Goal: Task Accomplishment & Management: Use online tool/utility

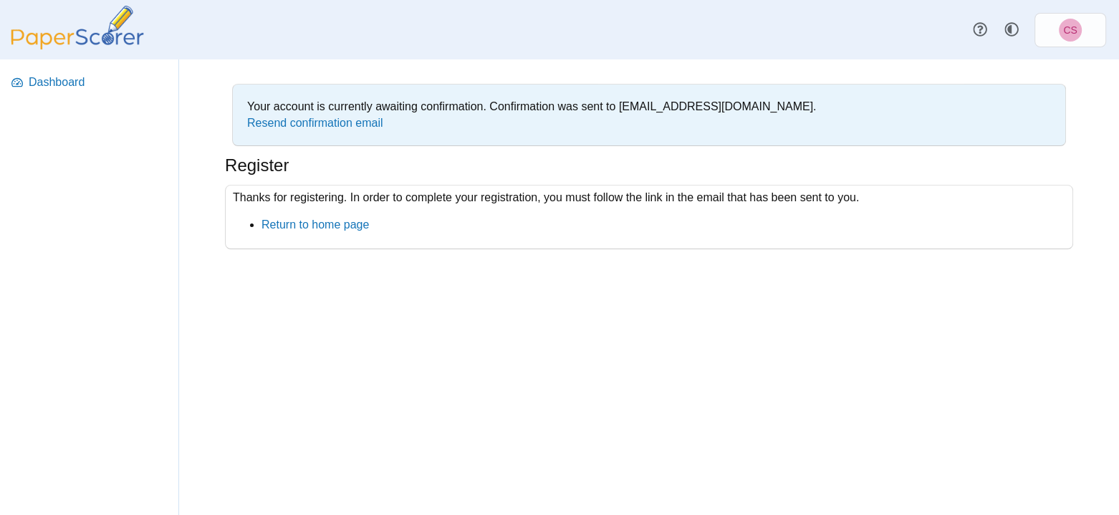
click at [510, 320] on div "Your account is currently awaiting confirmation. Confirmation was sent to train…" at bounding box center [649, 287] width 940 height 456
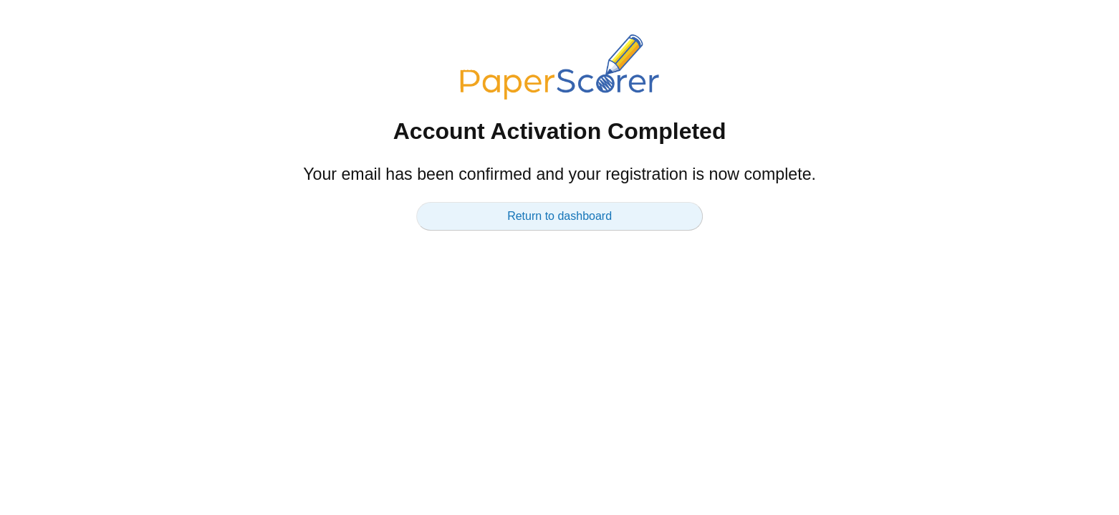
click at [504, 221] on link "Return to dashboard" at bounding box center [559, 216] width 287 height 29
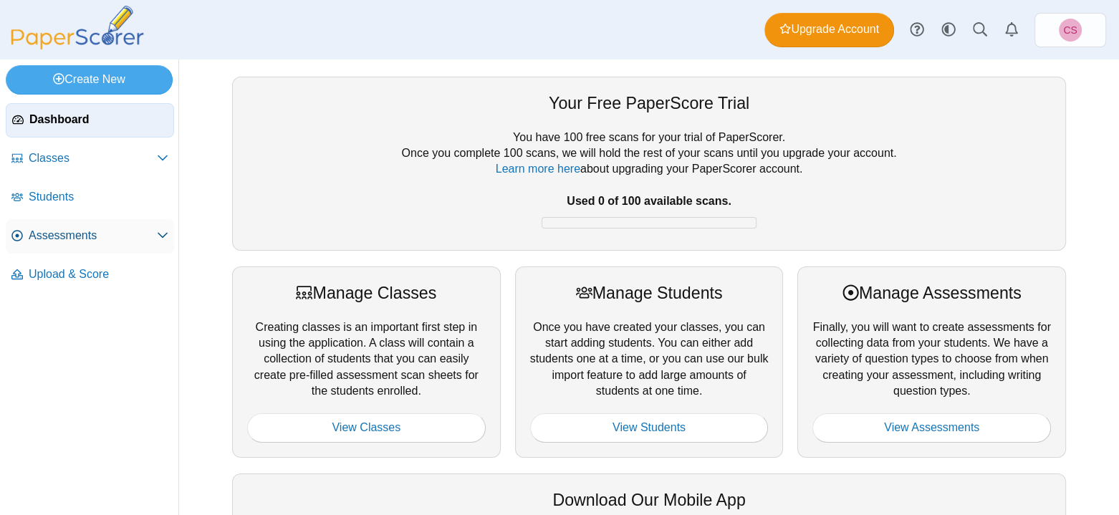
click at [157, 228] on span at bounding box center [162, 236] width 11 height 16
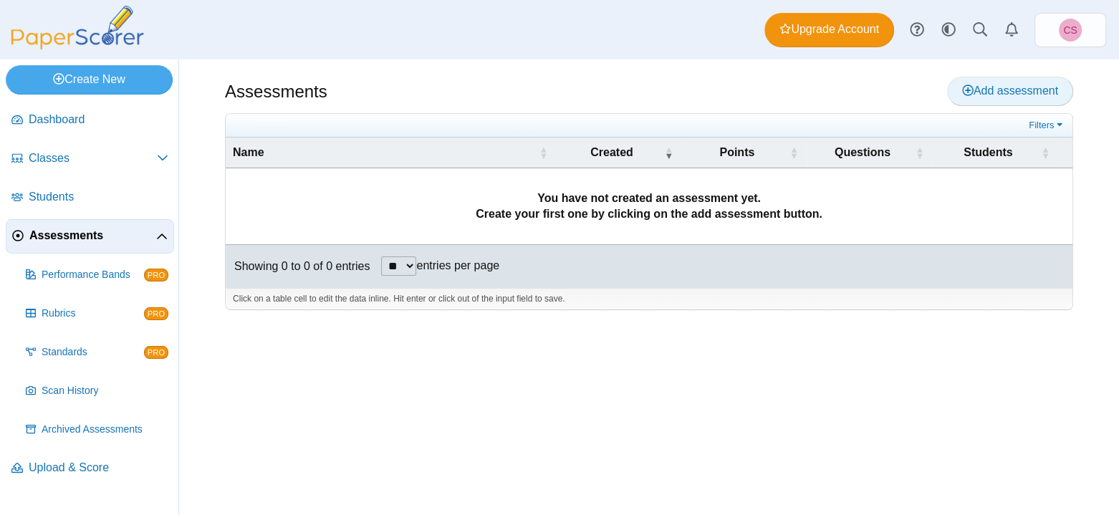
click at [968, 99] on link "Add assessment" at bounding box center [1010, 91] width 126 height 29
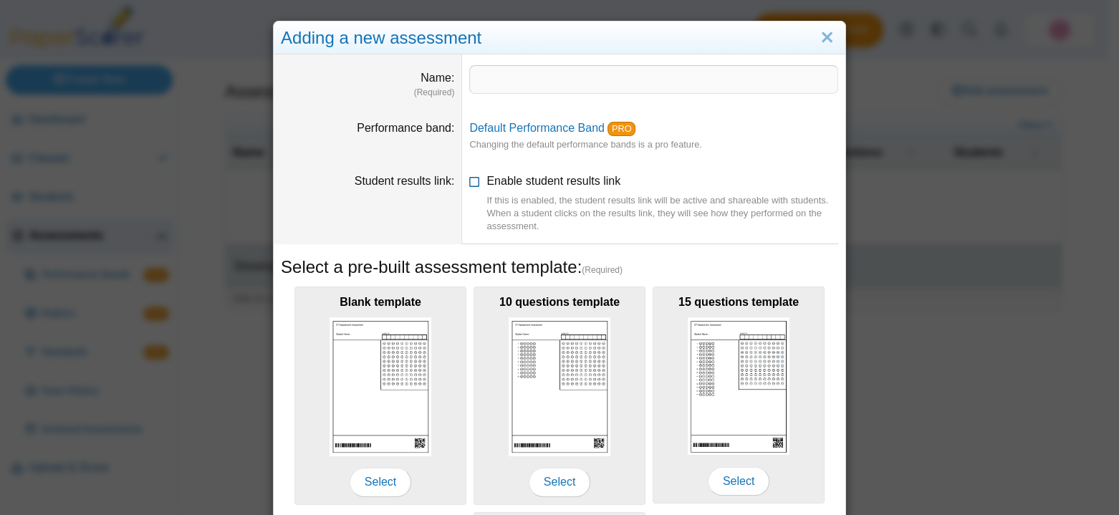
click at [469, 178] on icon at bounding box center [474, 178] width 11 height 10
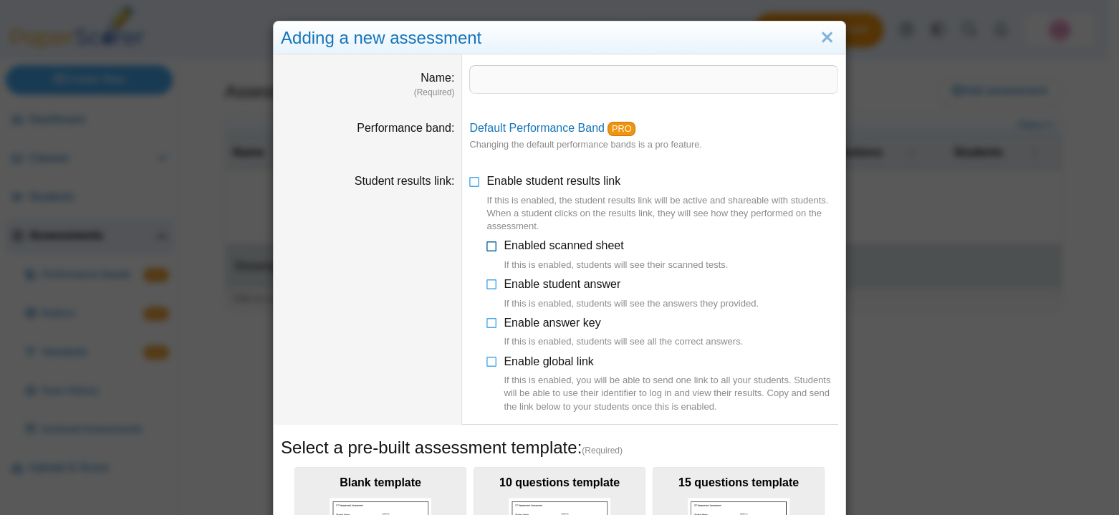
click at [487, 247] on icon at bounding box center [492, 243] width 11 height 10
click at [487, 282] on icon at bounding box center [492, 282] width 11 height 10
click at [546, 79] on input "Name" at bounding box center [653, 79] width 369 height 29
type input "**********"
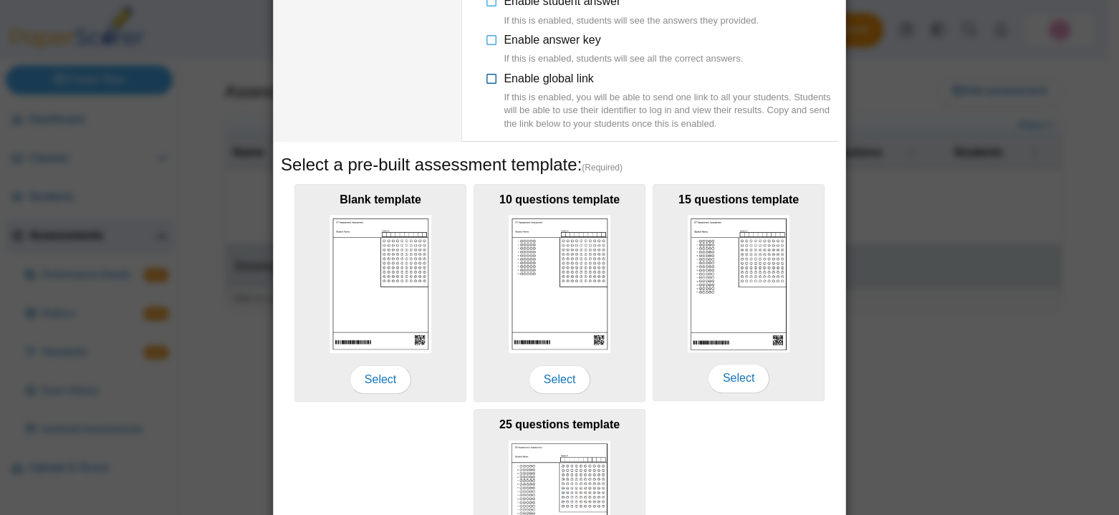
scroll to position [287, 0]
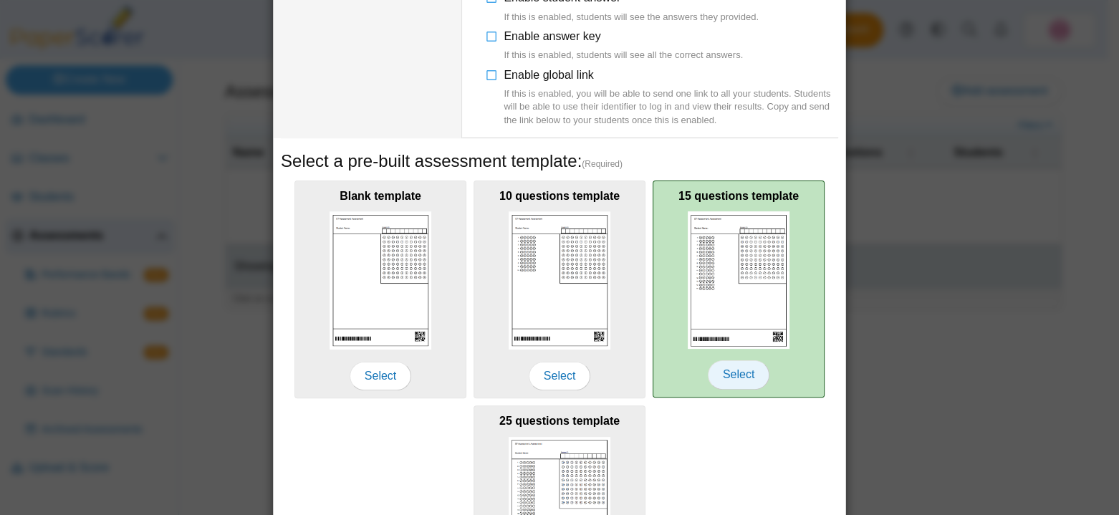
click at [725, 365] on span "Select" at bounding box center [739, 374] width 62 height 29
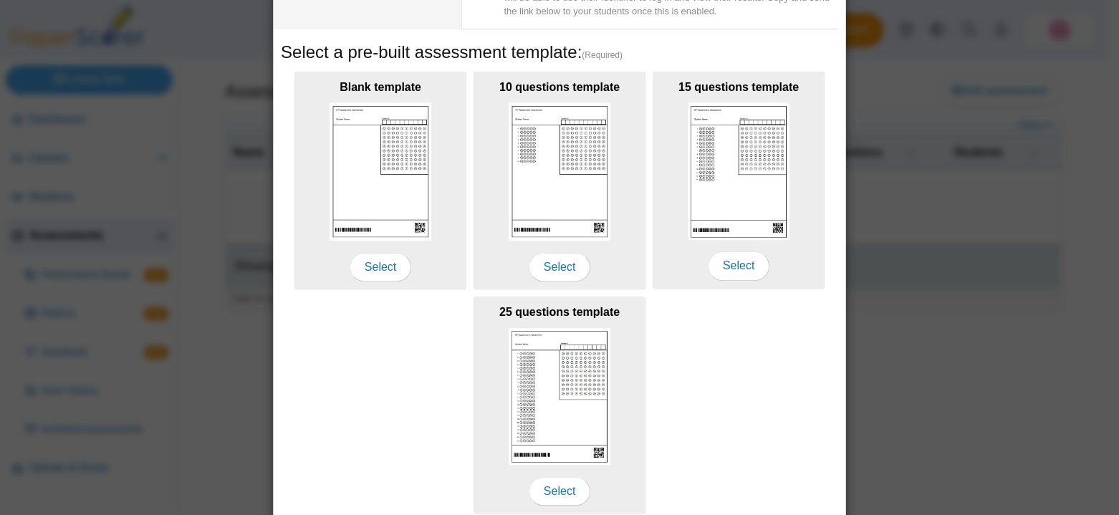
scroll to position [449, 0]
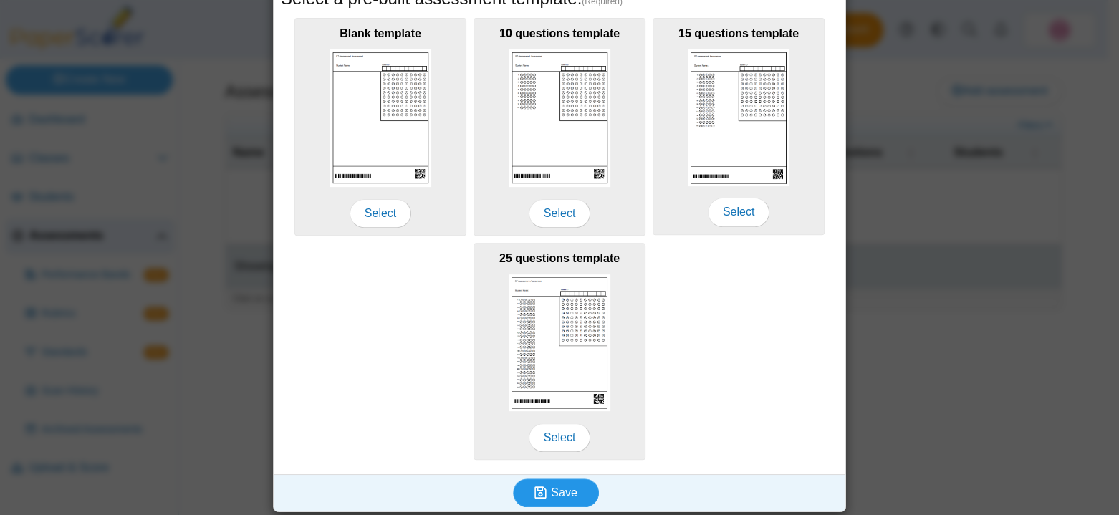
click at [580, 487] on button "Save" at bounding box center [556, 493] width 86 height 29
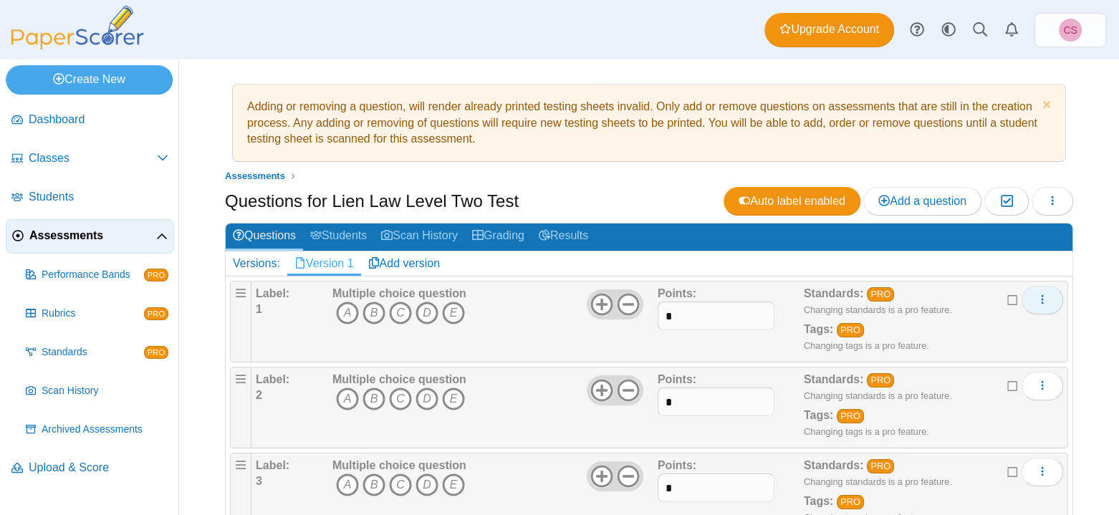
click at [1037, 301] on icon "More options" at bounding box center [1042, 299] width 11 height 11
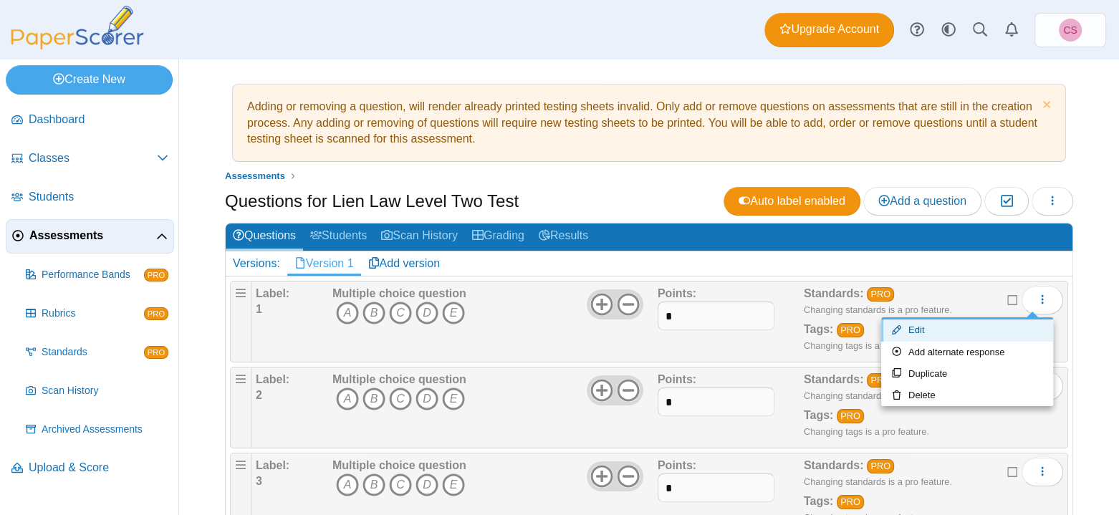
click at [956, 325] on link "Edit" at bounding box center [967, 330] width 172 height 21
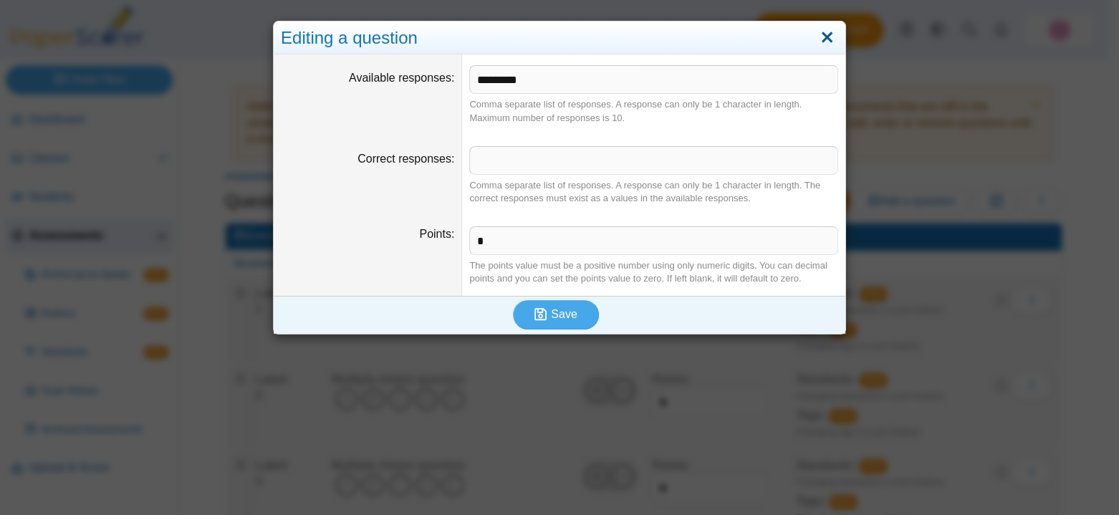
click at [822, 35] on link "Close" at bounding box center [827, 38] width 22 height 24
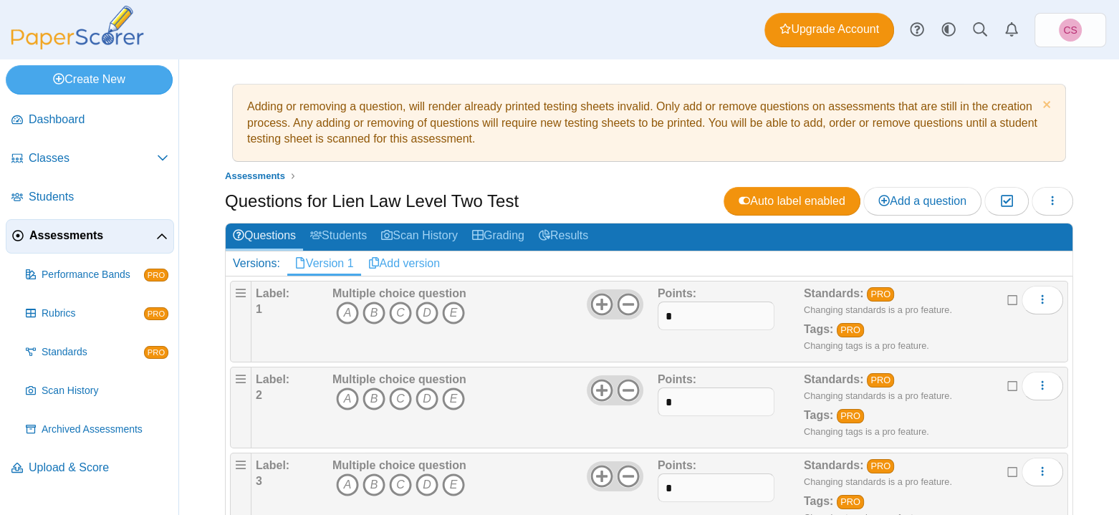
click at [414, 261] on link "Add version" at bounding box center [404, 264] width 87 height 24
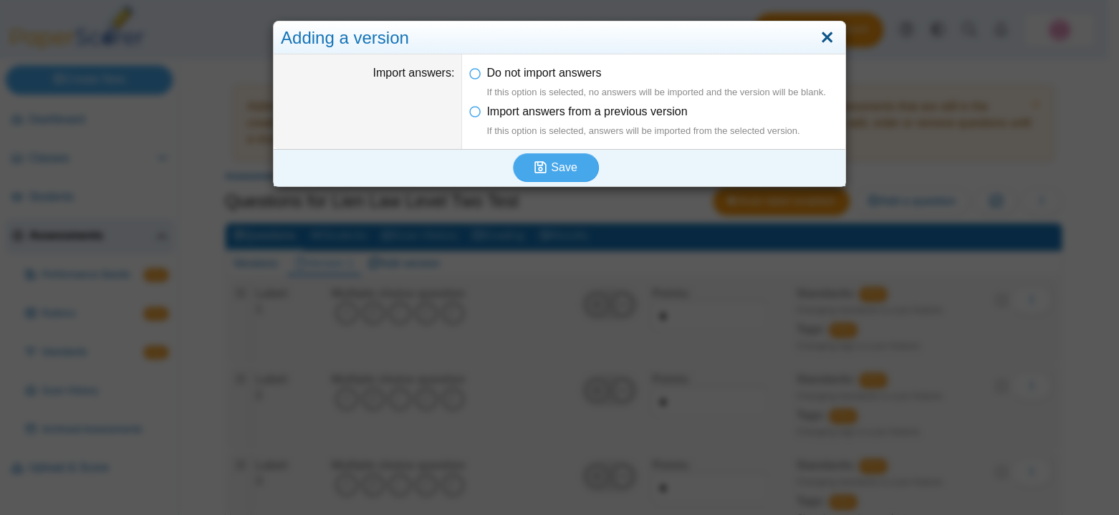
click at [822, 41] on link "Close" at bounding box center [827, 38] width 22 height 24
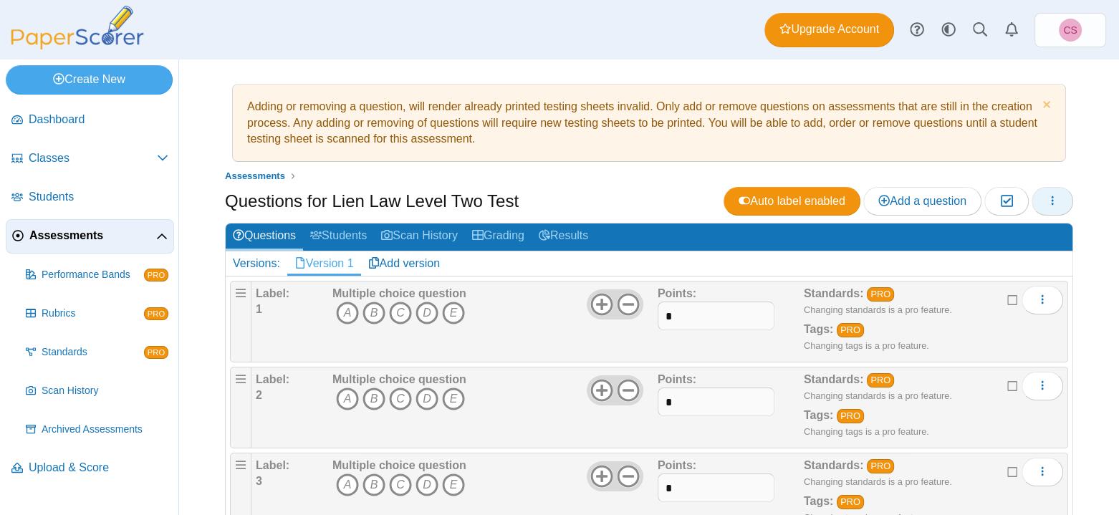
click at [1034, 199] on button "button" at bounding box center [1053, 201] width 42 height 29
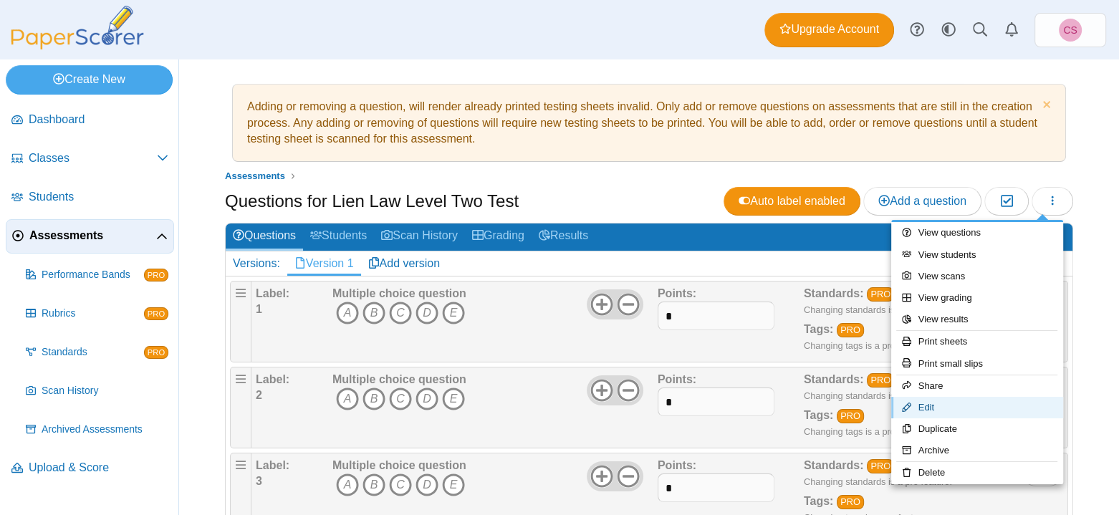
click at [969, 404] on link "Edit" at bounding box center [977, 407] width 172 height 21
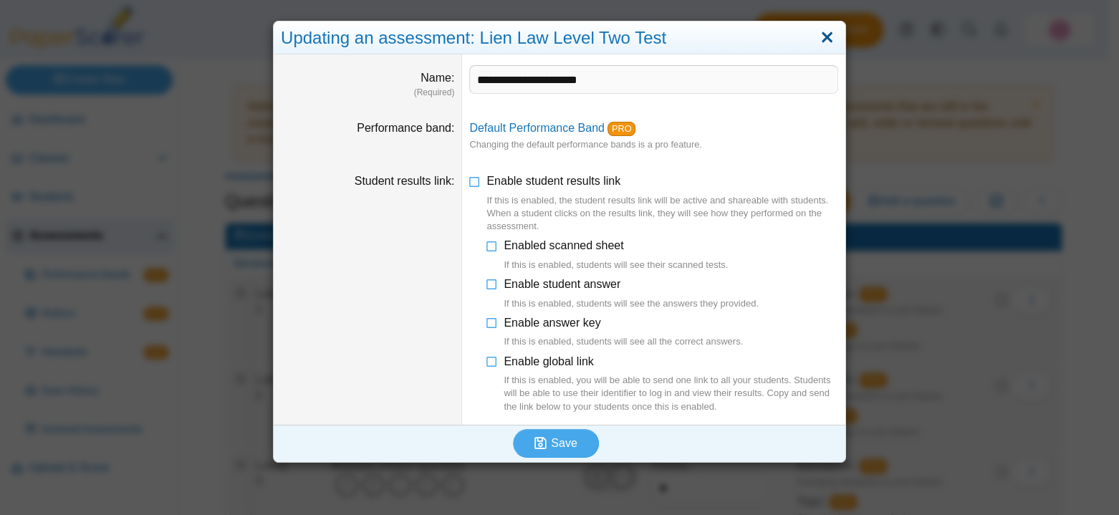
click at [824, 39] on link "Close" at bounding box center [827, 38] width 22 height 24
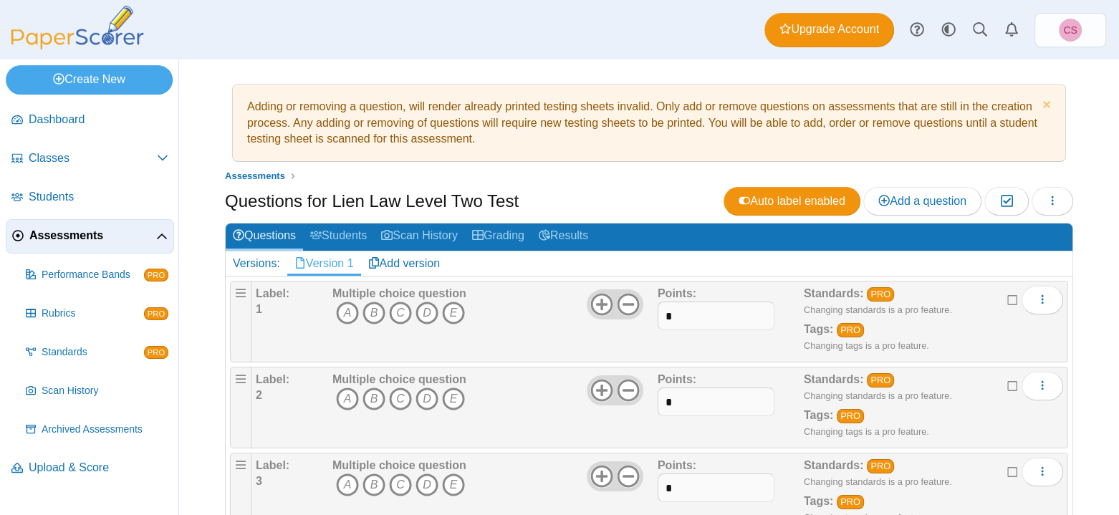
click at [279, 289] on b "Label:" at bounding box center [273, 293] width 34 height 12
click at [299, 300] on div "Label: 1" at bounding box center [292, 322] width 73 height 72
click at [884, 202] on span "Add a question" at bounding box center [923, 201] width 88 height 12
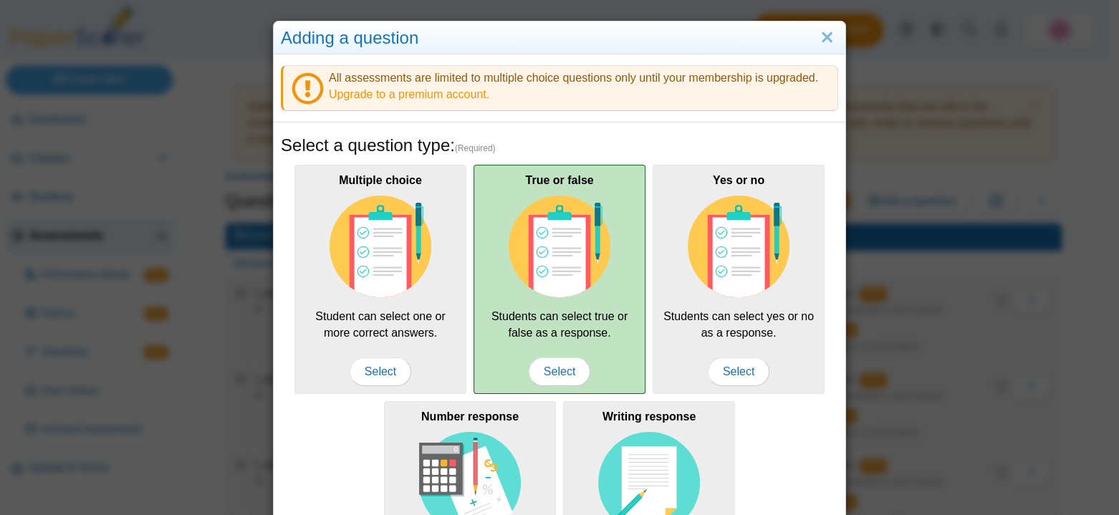
click at [565, 262] on img at bounding box center [560, 247] width 102 height 102
click at [559, 373] on span "Select" at bounding box center [560, 372] width 62 height 29
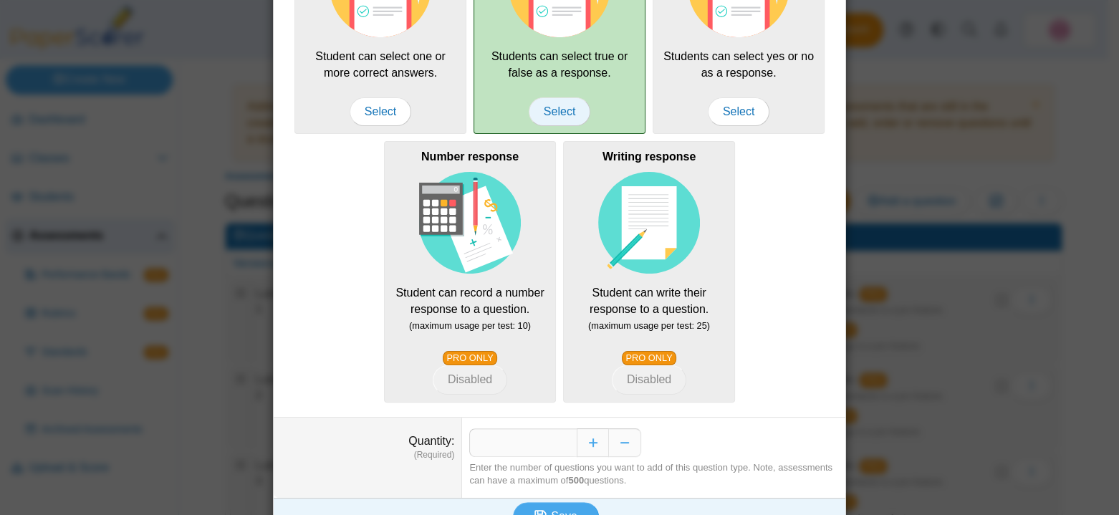
scroll to position [284, 0]
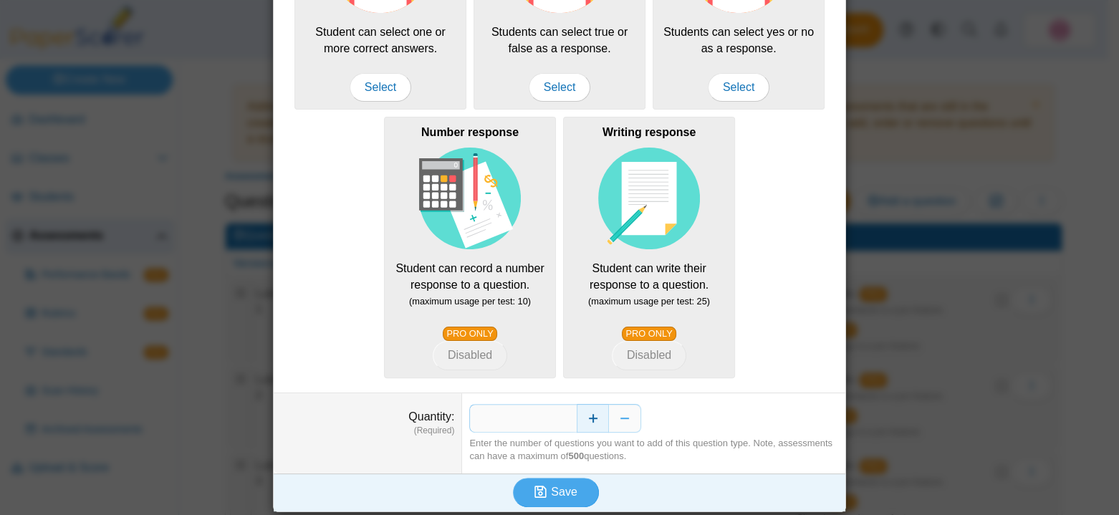
click at [592, 424] on button "Increase" at bounding box center [593, 418] width 32 height 29
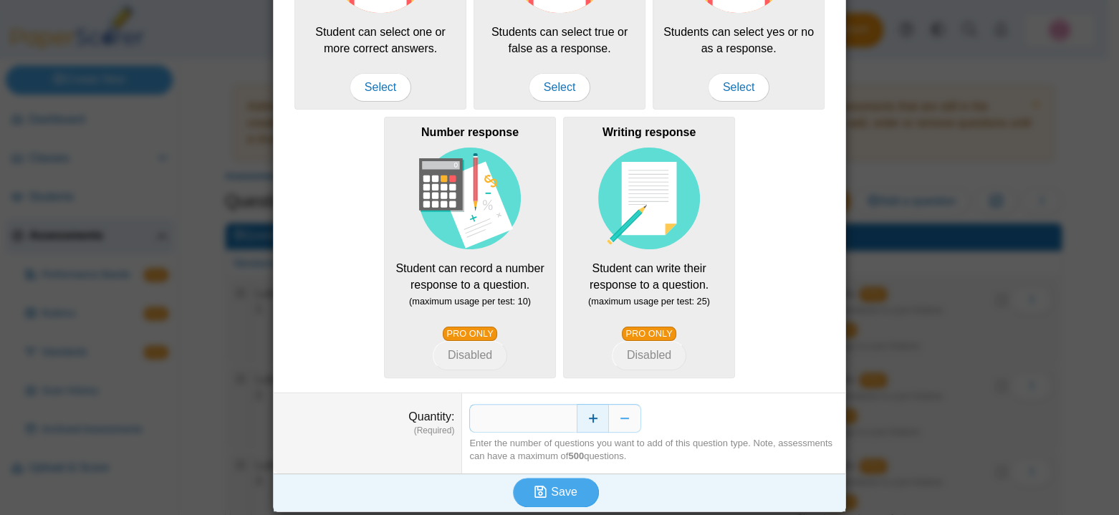
click at [592, 424] on button "Increase" at bounding box center [593, 418] width 32 height 29
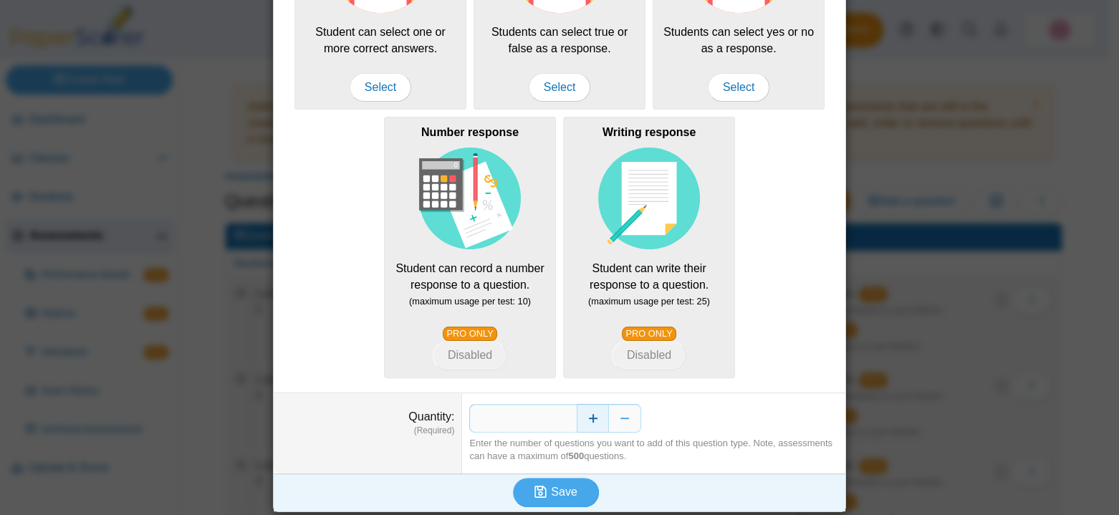
type input "**"
click at [574, 489] on button "Save" at bounding box center [556, 492] width 86 height 29
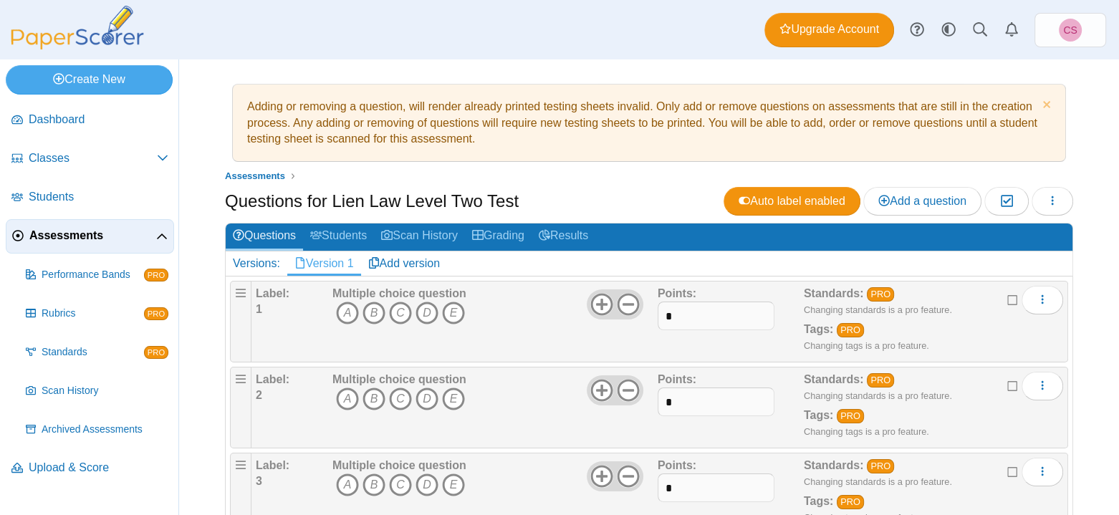
scroll to position [215, 0]
click at [1008, 298] on icon at bounding box center [1013, 299] width 11 height 10
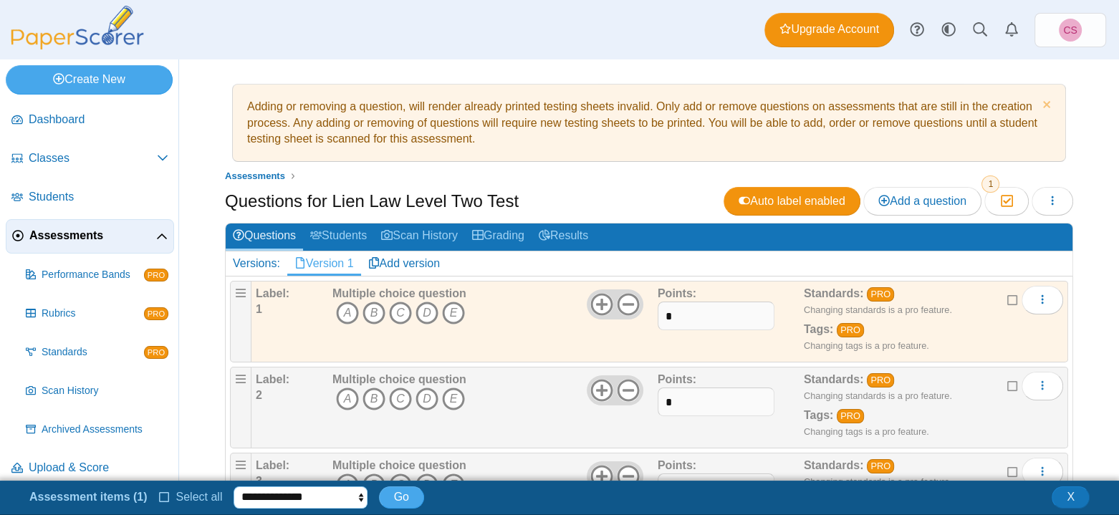
click at [322, 495] on select "**********" at bounding box center [300, 497] width 133 height 21
click at [1008, 383] on icon at bounding box center [1013, 385] width 11 height 10
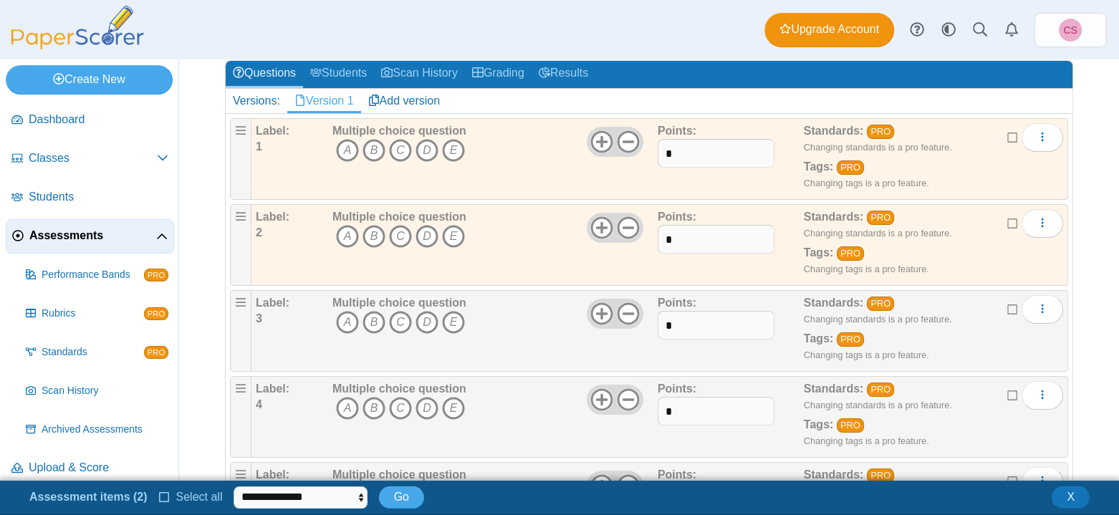
scroll to position [215, 0]
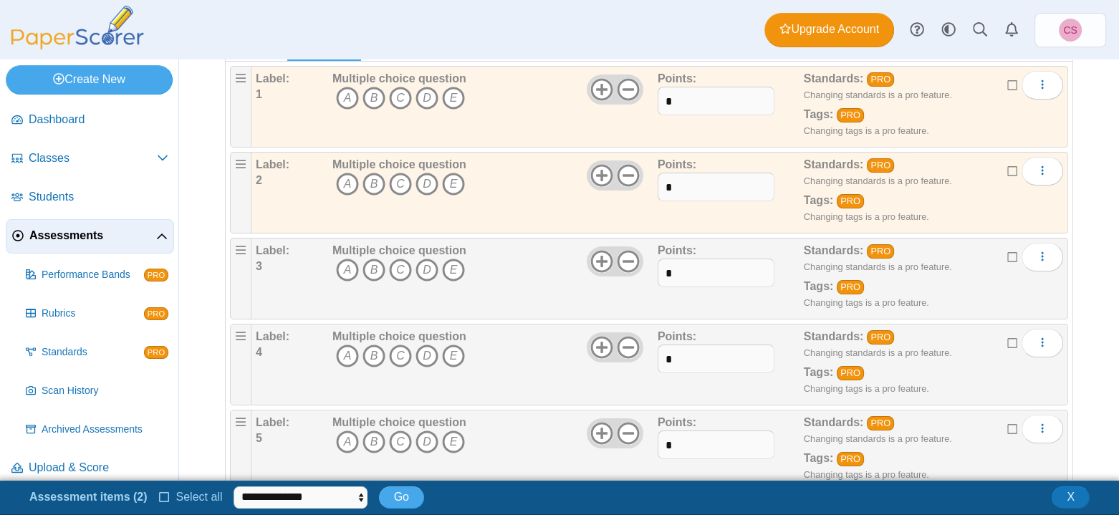
click at [1008, 253] on icon at bounding box center [1013, 256] width 11 height 10
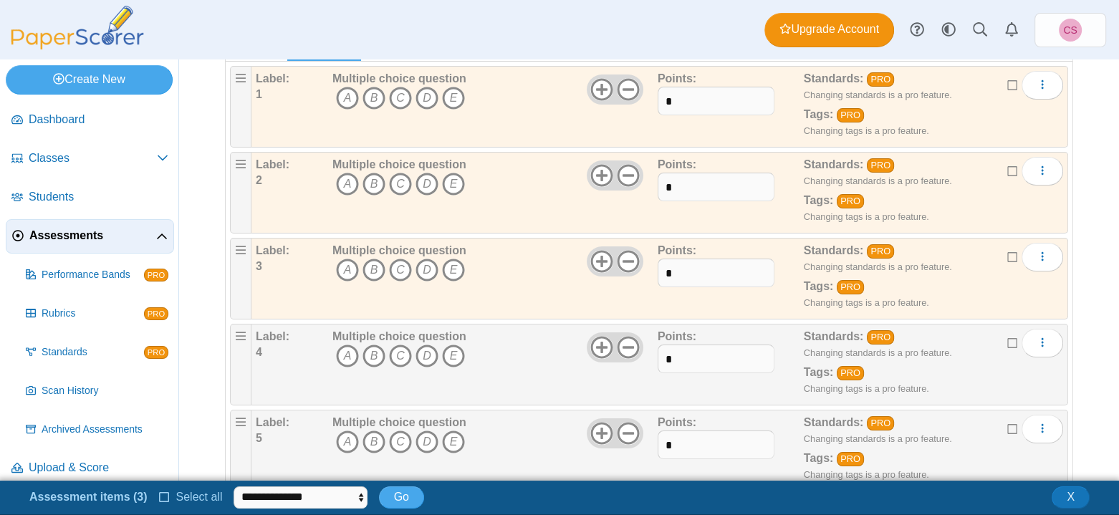
click at [1008, 340] on icon at bounding box center [1013, 342] width 11 height 10
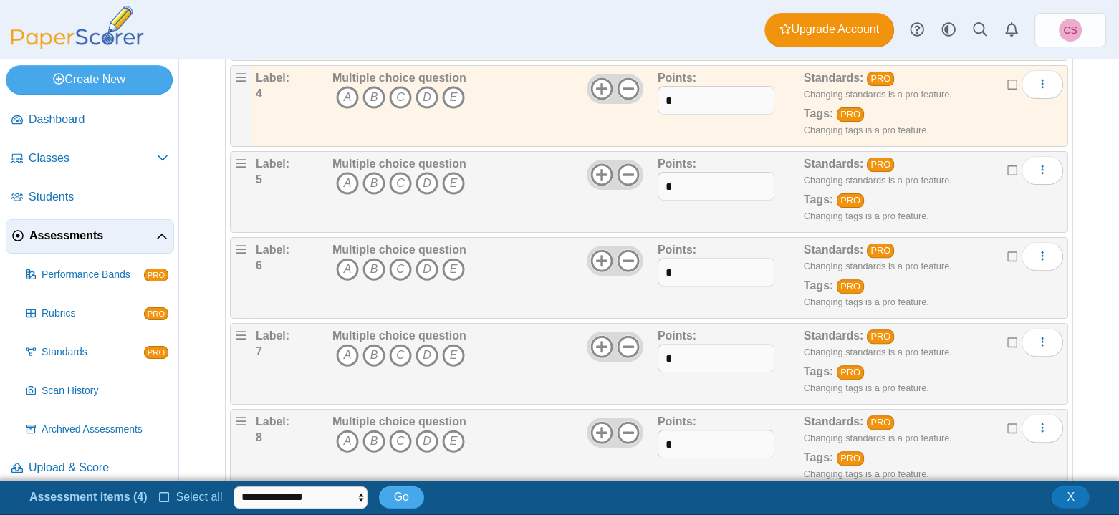
scroll to position [502, 0]
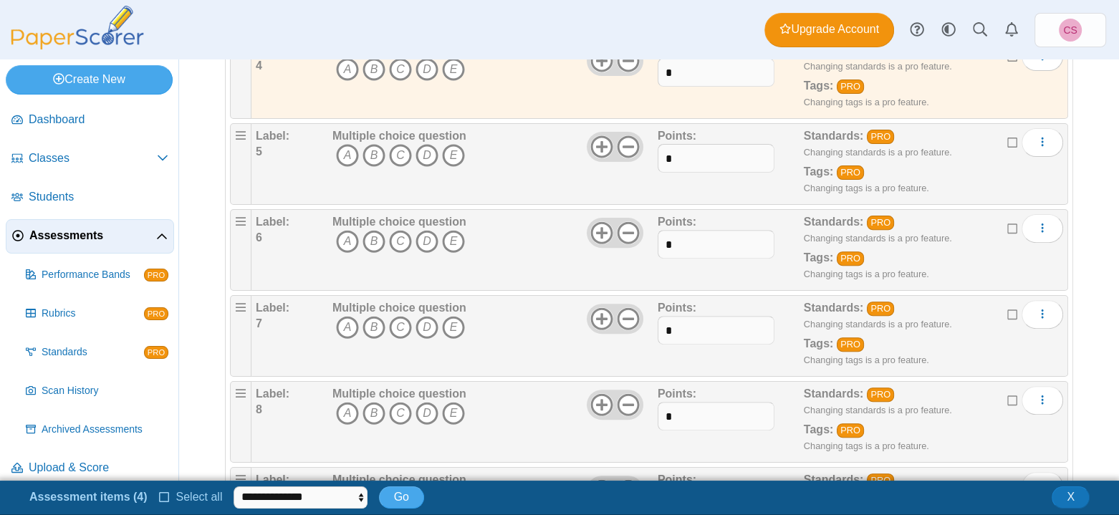
click at [1008, 140] on icon at bounding box center [1013, 141] width 11 height 10
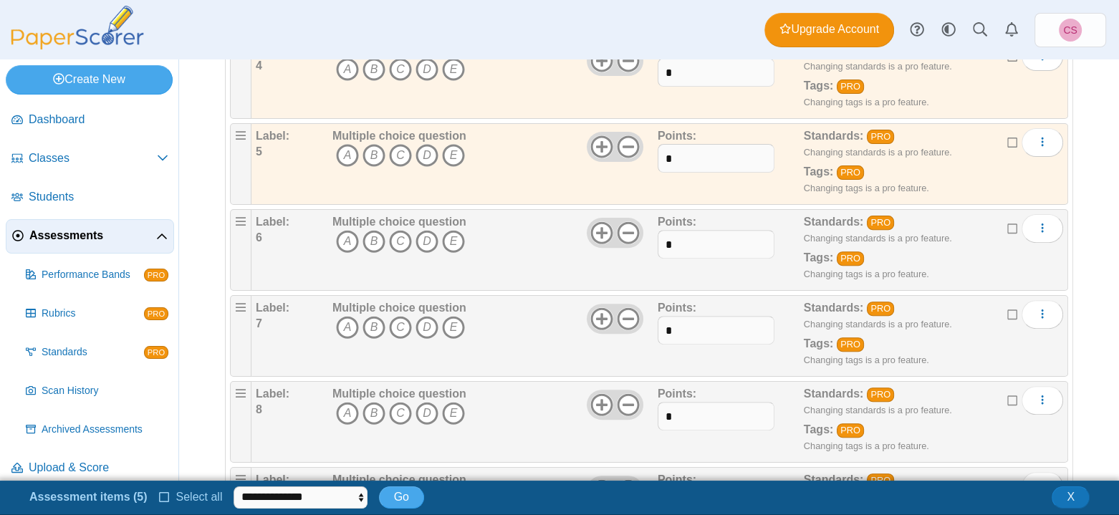
click at [1008, 229] on icon at bounding box center [1013, 227] width 11 height 10
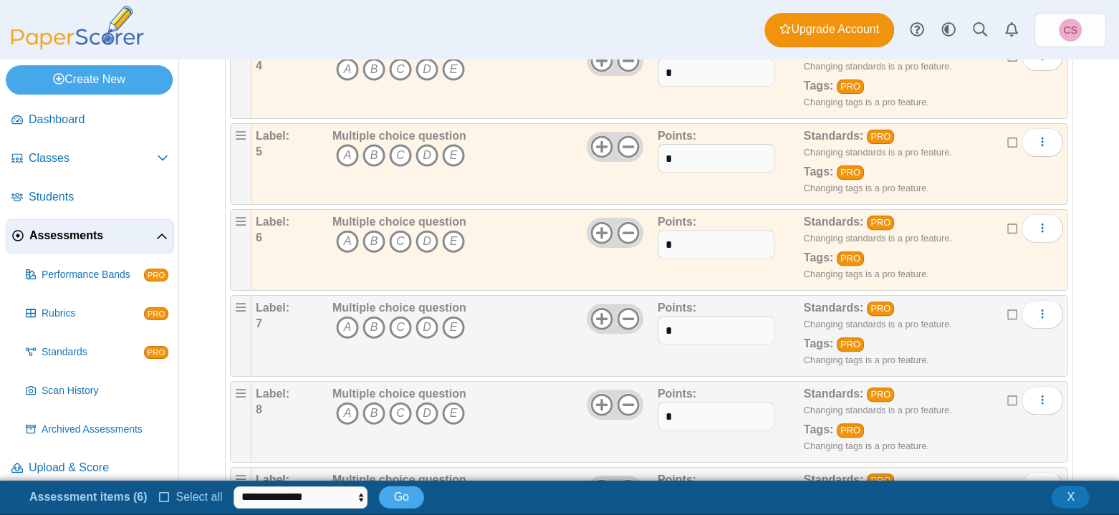
click at [1008, 308] on icon at bounding box center [1013, 313] width 11 height 10
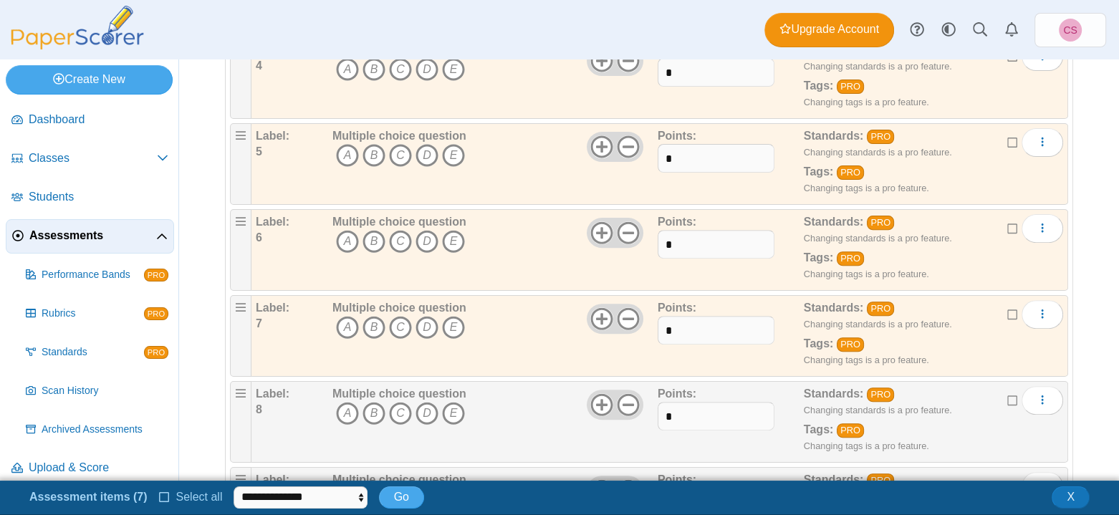
click at [1008, 396] on icon at bounding box center [1013, 399] width 11 height 10
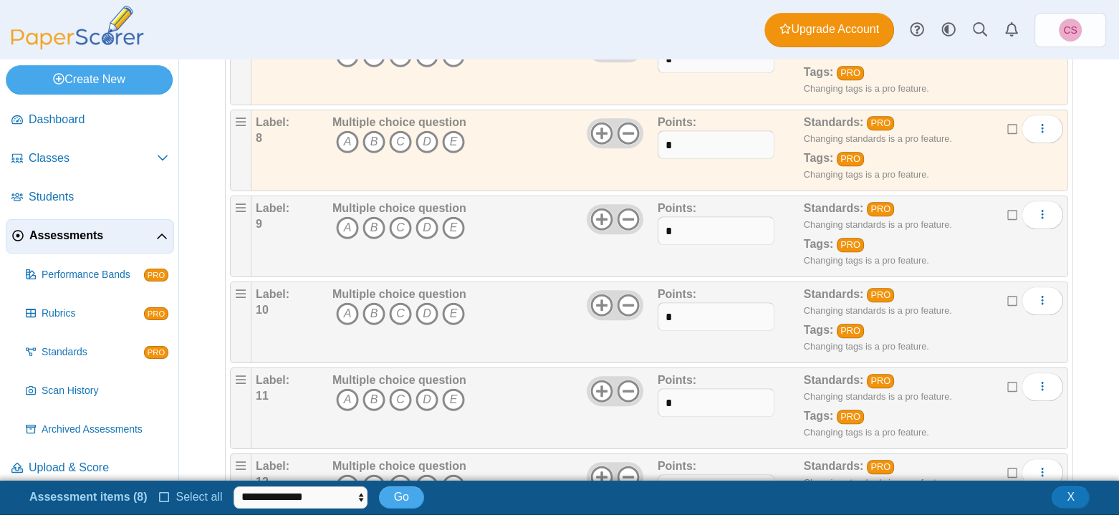
scroll to position [788, 0]
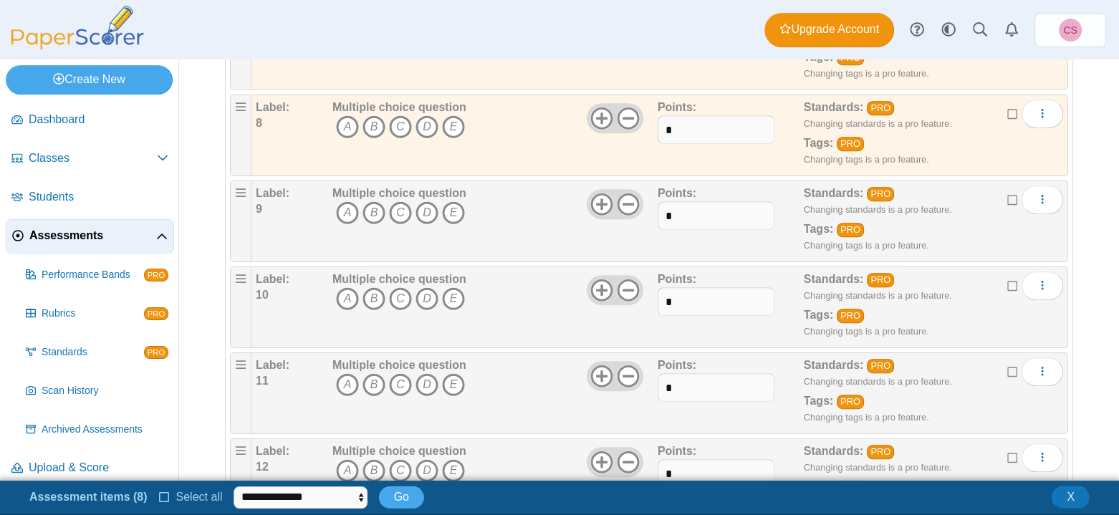
click at [1008, 193] on icon at bounding box center [1013, 198] width 11 height 10
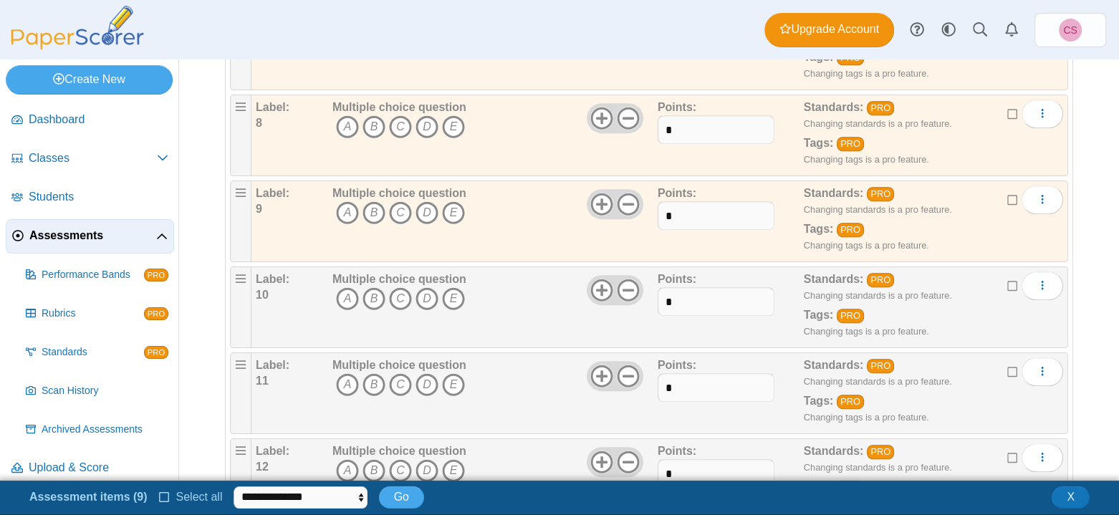
click at [1008, 279] on icon at bounding box center [1013, 284] width 11 height 10
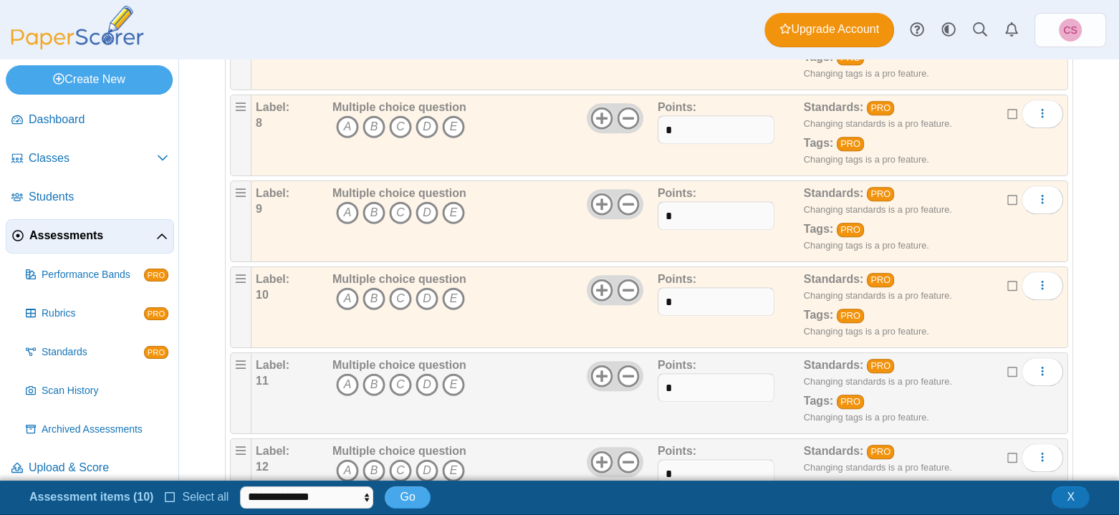
click at [1008, 366] on icon at bounding box center [1013, 370] width 11 height 10
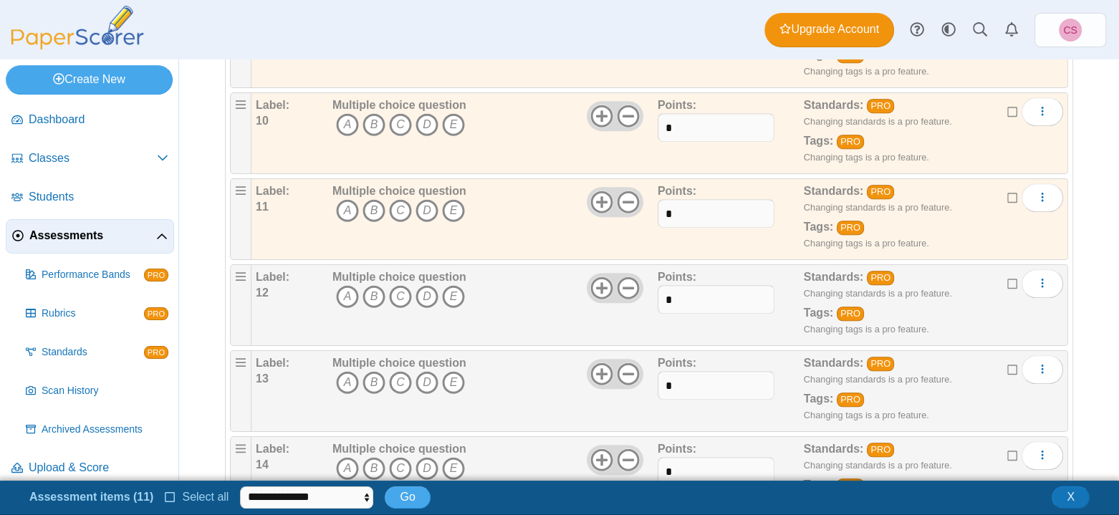
scroll to position [1003, 0]
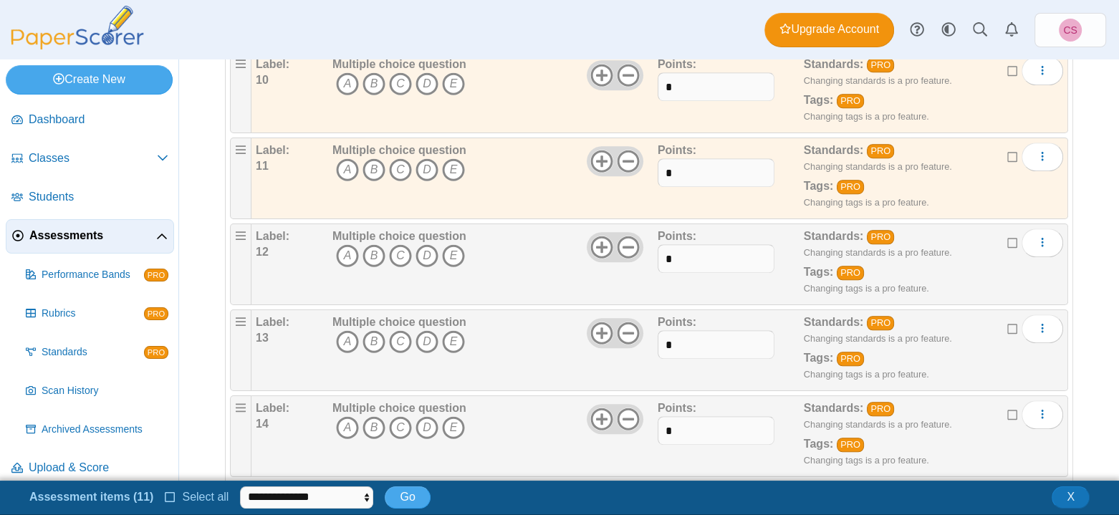
click at [1008, 238] on icon at bounding box center [1013, 241] width 11 height 10
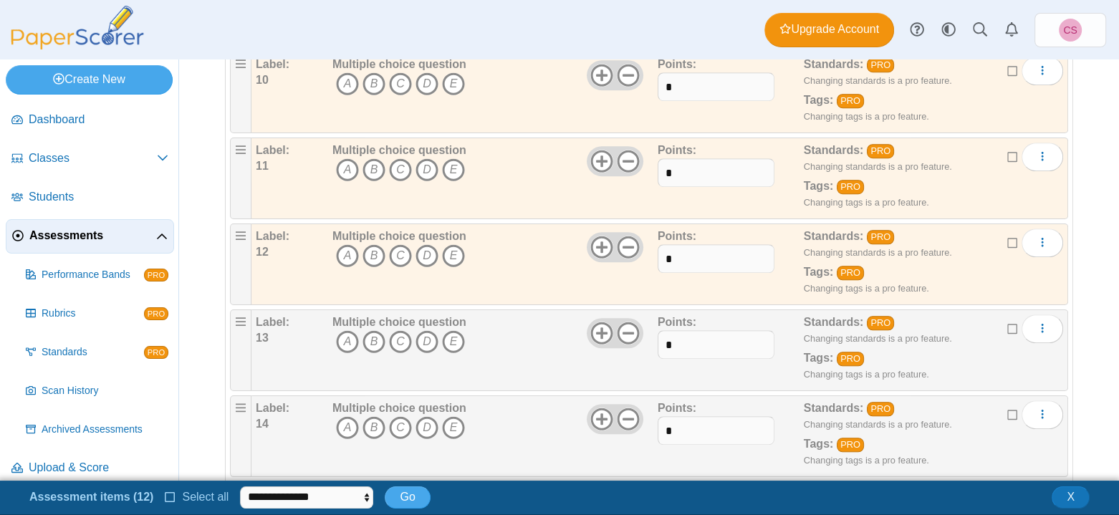
click at [1008, 324] on icon at bounding box center [1013, 327] width 11 height 10
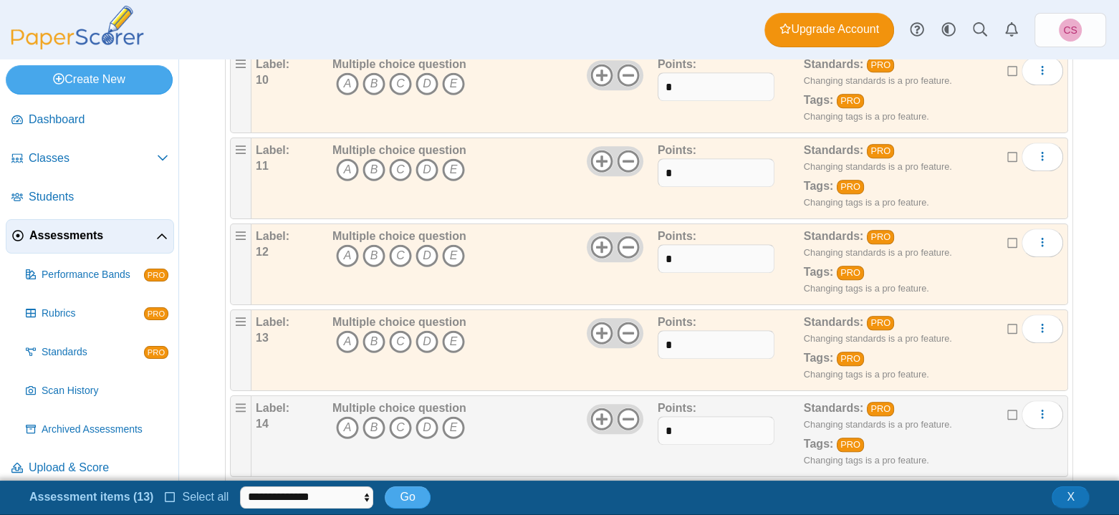
click at [1008, 408] on icon at bounding box center [1013, 413] width 11 height 10
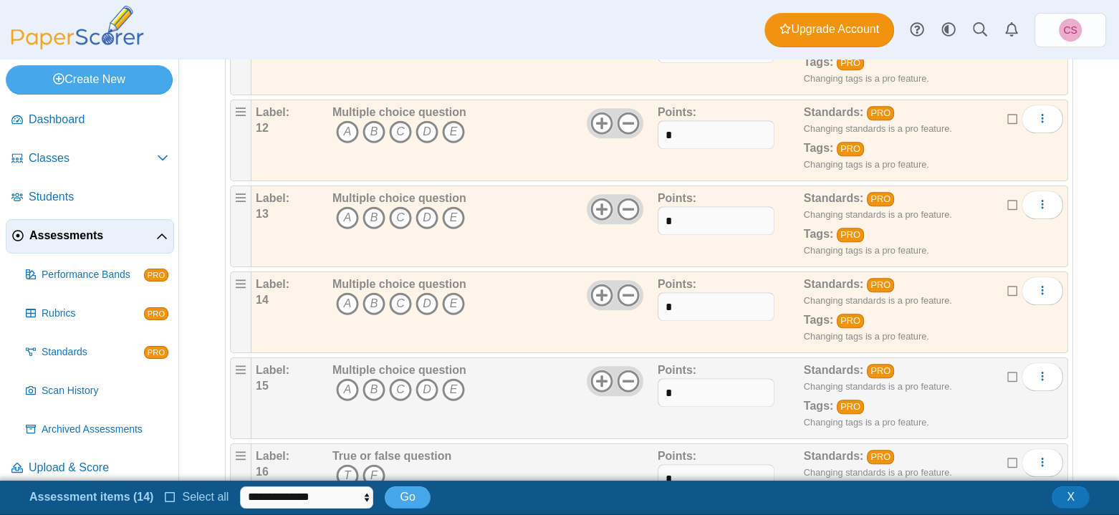
scroll to position [1218, 0]
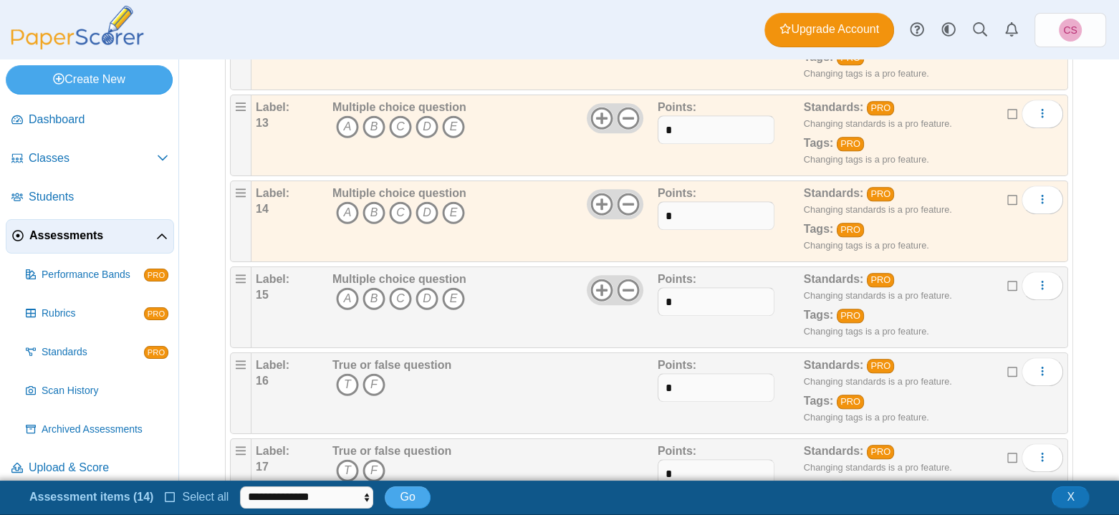
click at [1008, 281] on icon at bounding box center [1013, 284] width 11 height 10
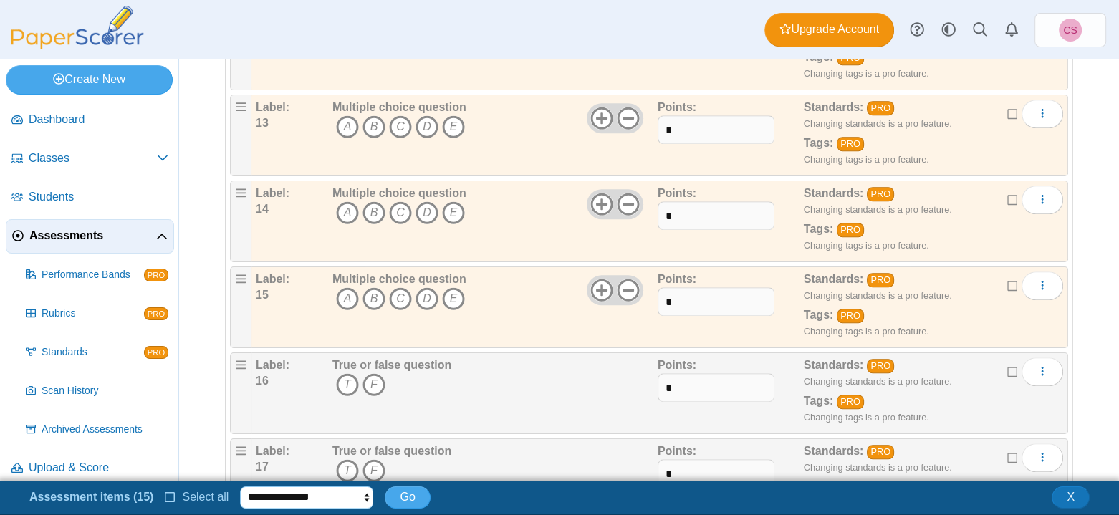
click at [330, 498] on select "**********" at bounding box center [306, 497] width 133 height 21
select select "******"
click at [240, 487] on select "**********" at bounding box center [306, 497] width 133 height 21
click at [392, 492] on button "Go" at bounding box center [407, 497] width 45 height 21
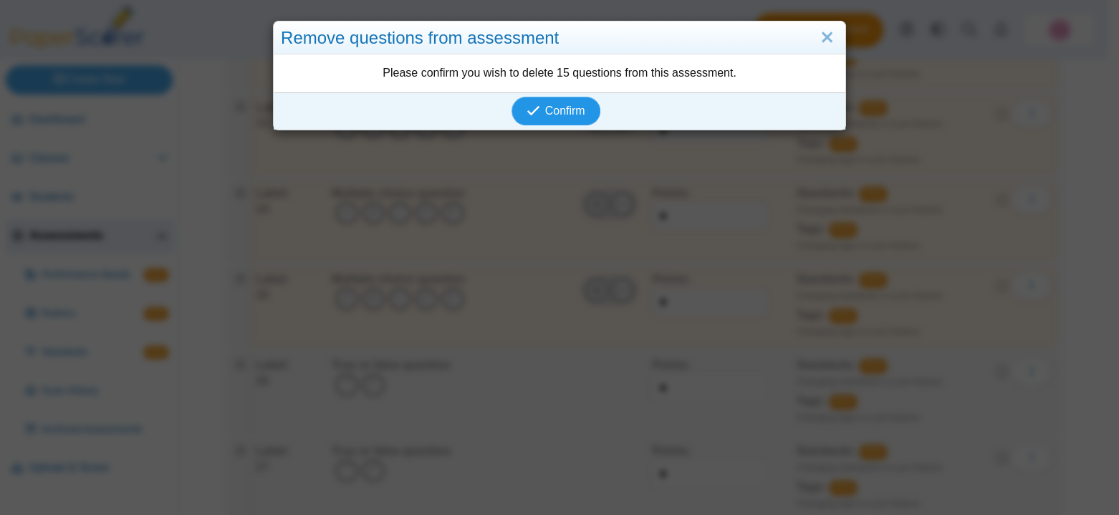
click at [529, 115] on icon "submit" at bounding box center [534, 111] width 14 height 14
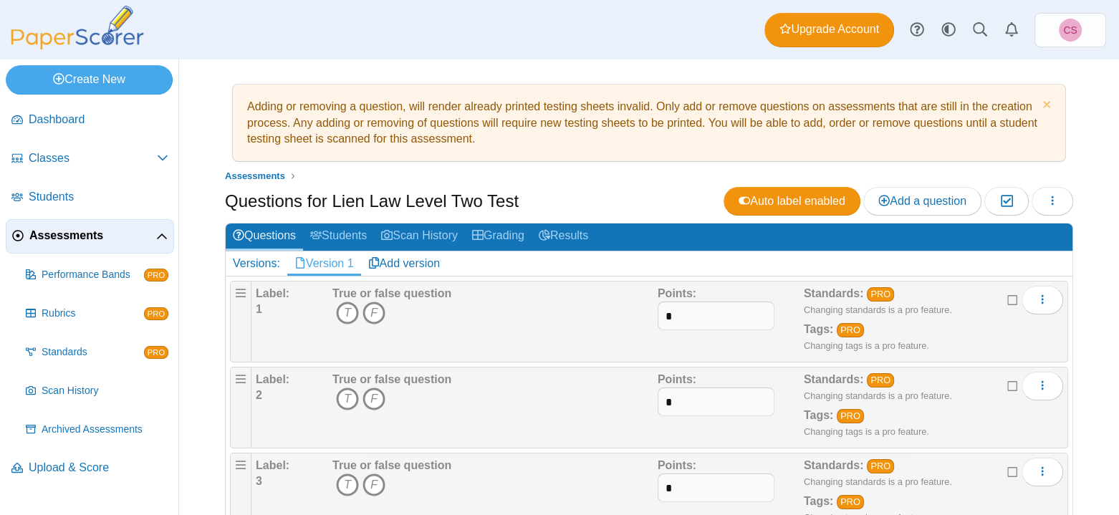
click at [348, 290] on b "True or false question" at bounding box center [391, 293] width 119 height 12
click at [348, 288] on b "True or false question" at bounding box center [391, 293] width 119 height 12
click at [757, 204] on span "Auto label enabled" at bounding box center [792, 201] width 107 height 12
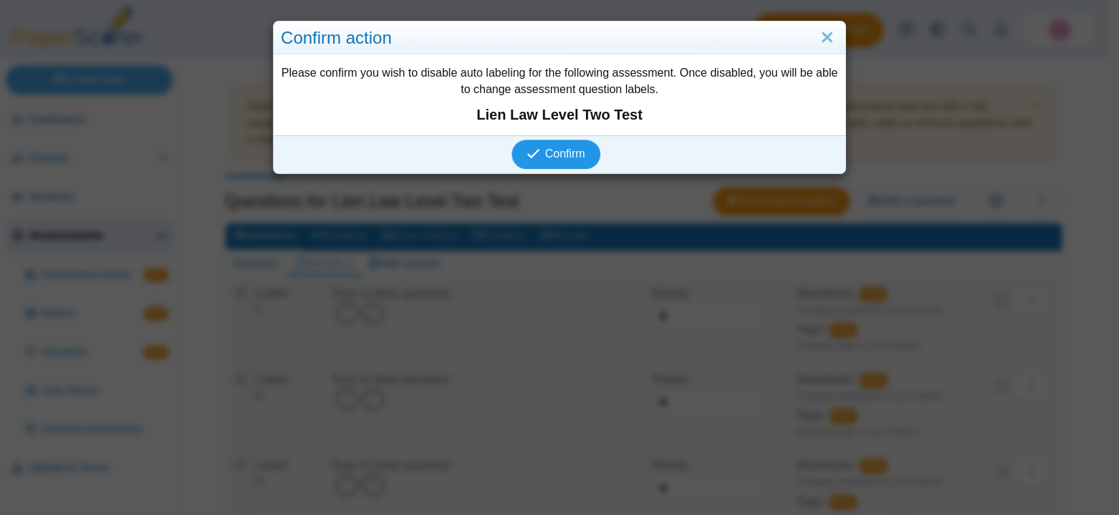
click at [568, 150] on span "Confirm" at bounding box center [565, 154] width 40 height 12
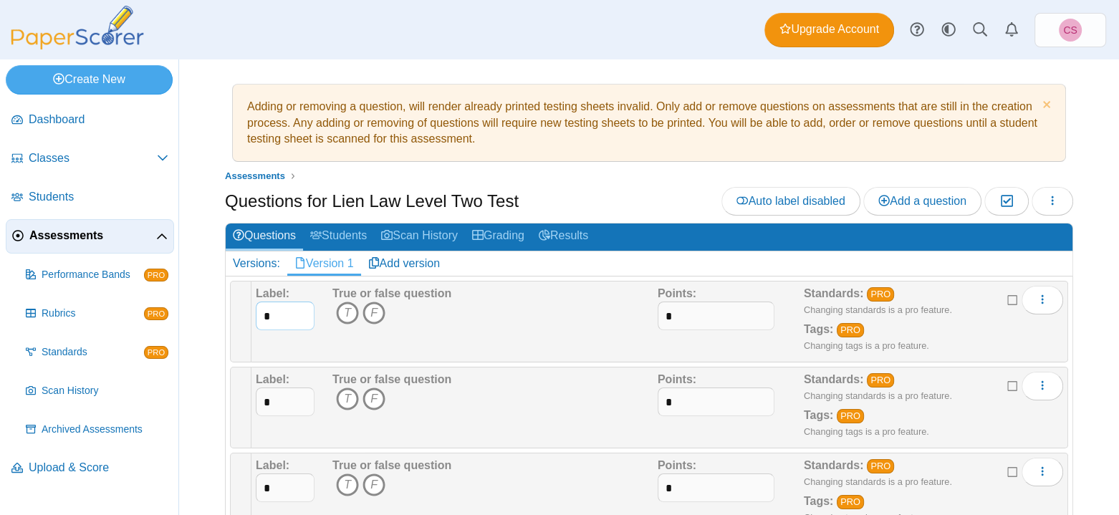
click at [277, 315] on input "*" at bounding box center [285, 316] width 59 height 29
drag, startPoint x: 305, startPoint y: 315, endPoint x: 259, endPoint y: 315, distance: 45.1
click at [259, 315] on input "*" at bounding box center [285, 316] width 59 height 29
click at [290, 313] on input "*" at bounding box center [285, 316] width 59 height 29
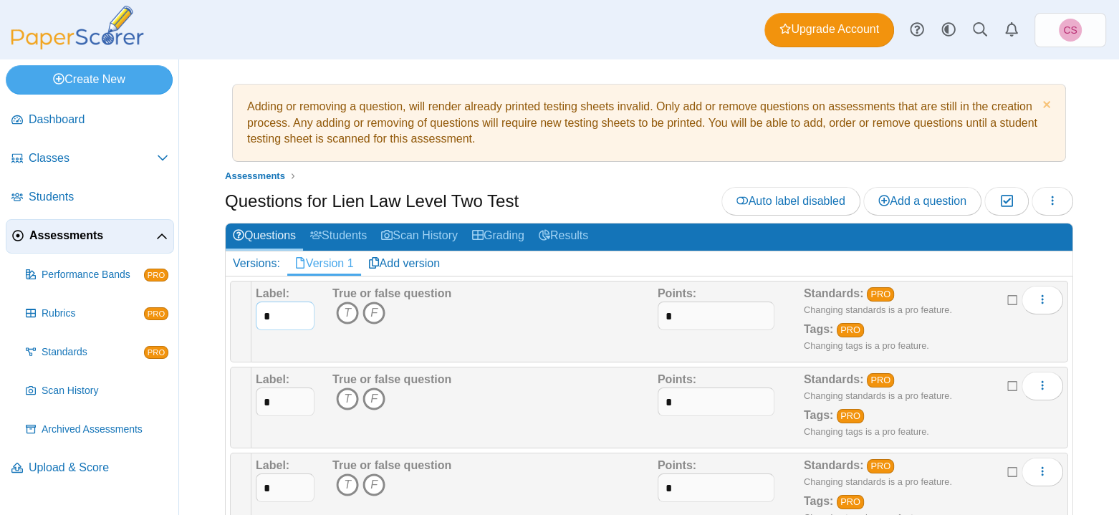
click at [290, 313] on input "*" at bounding box center [285, 316] width 59 height 29
type input "*****"
click at [1032, 203] on button "button" at bounding box center [1053, 201] width 42 height 29
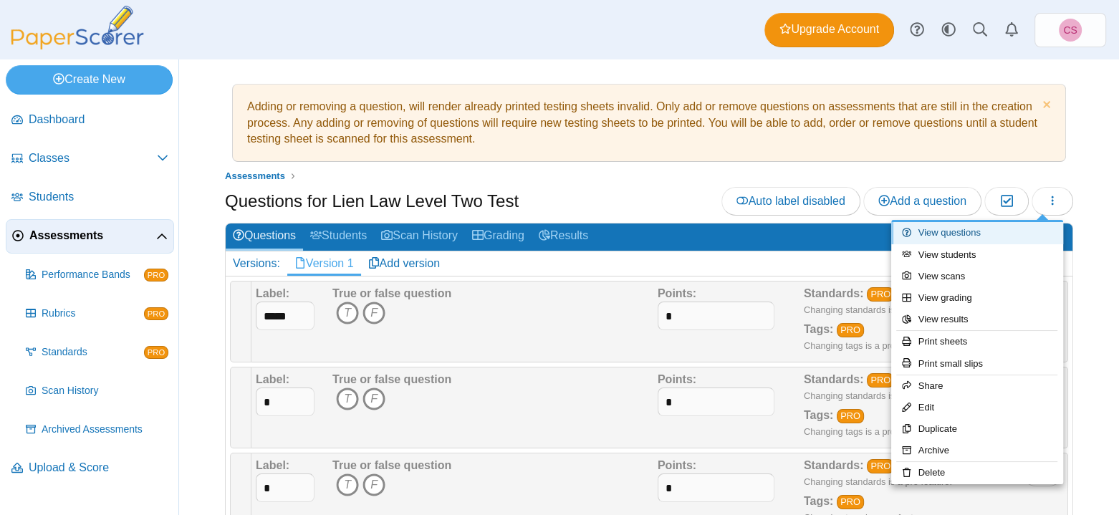
click at [985, 233] on link "View questions" at bounding box center [977, 232] width 172 height 21
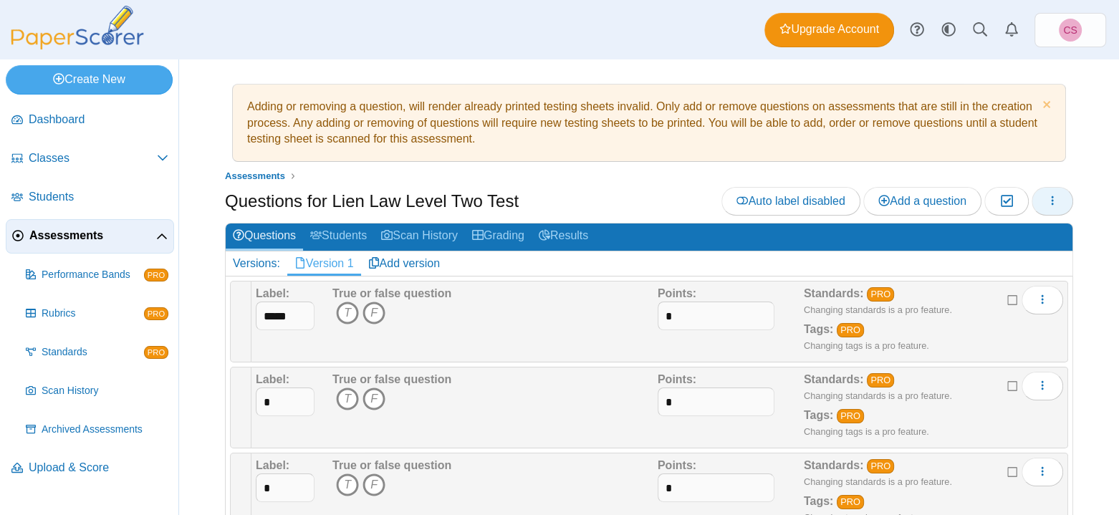
click at [1032, 194] on button "button" at bounding box center [1053, 201] width 42 height 29
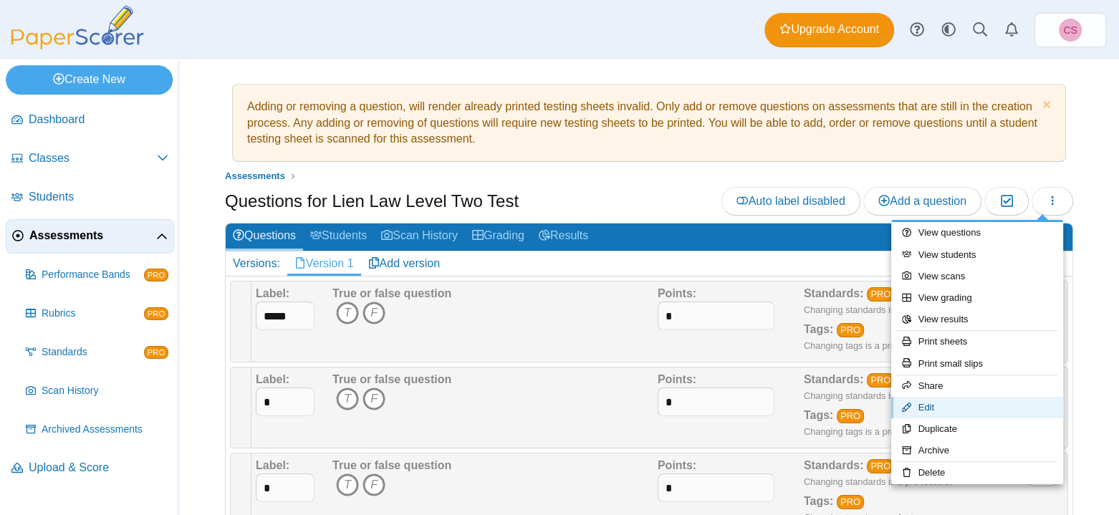
click at [1012, 406] on link "Edit" at bounding box center [977, 407] width 172 height 21
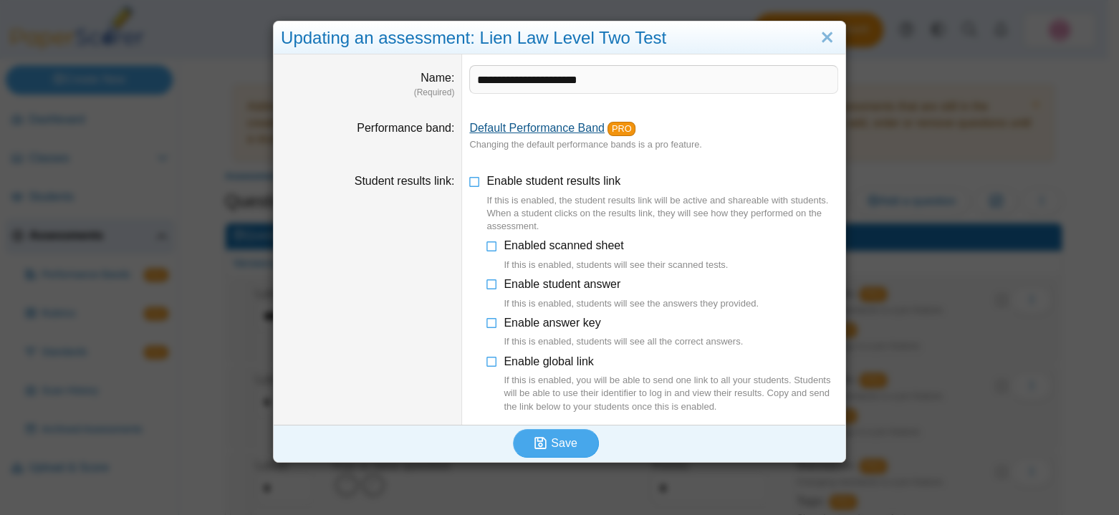
click at [526, 133] on link "Default Performance Band" at bounding box center [536, 128] width 135 height 12
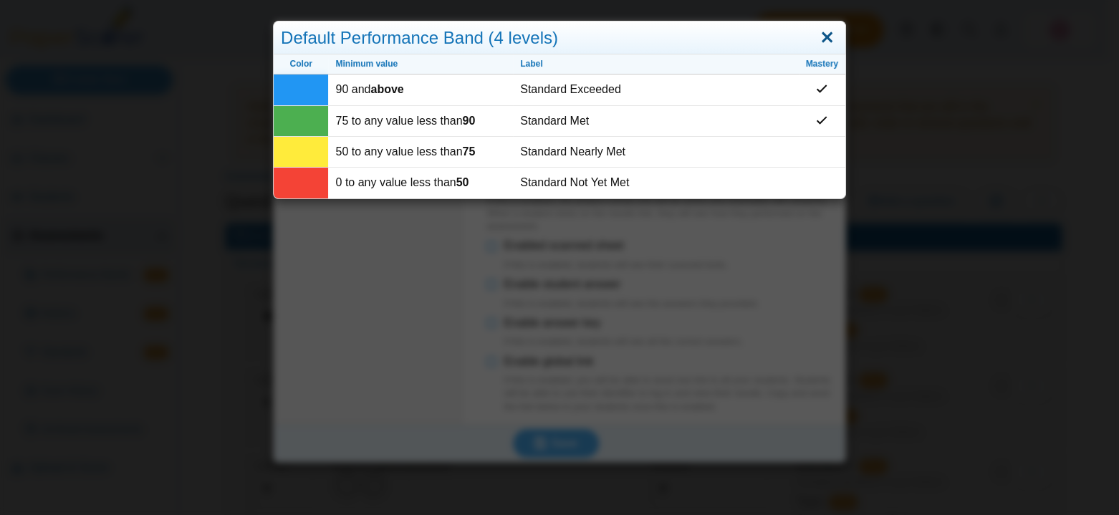
click at [828, 35] on link "Close" at bounding box center [827, 38] width 22 height 24
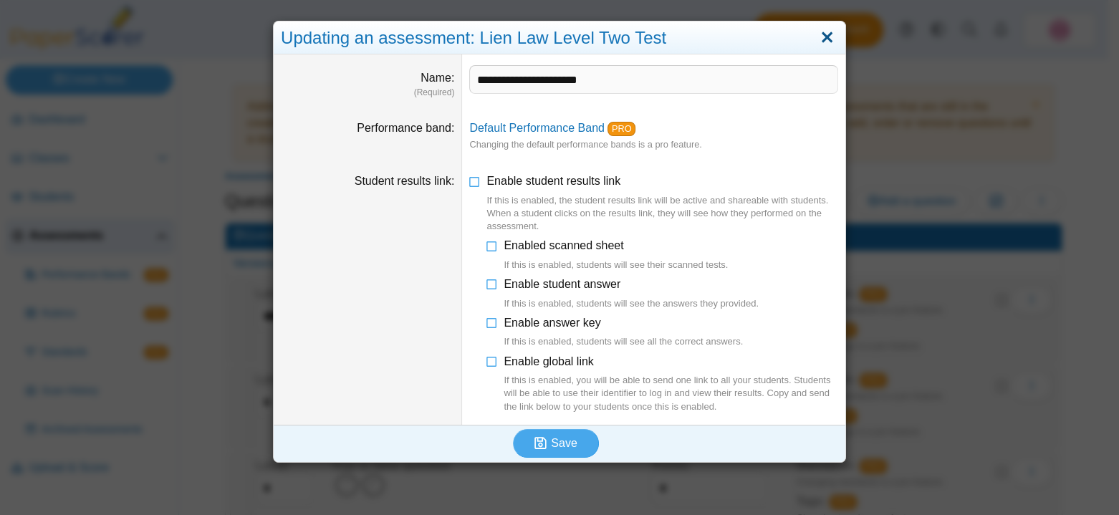
click at [822, 33] on link "Close" at bounding box center [827, 38] width 22 height 24
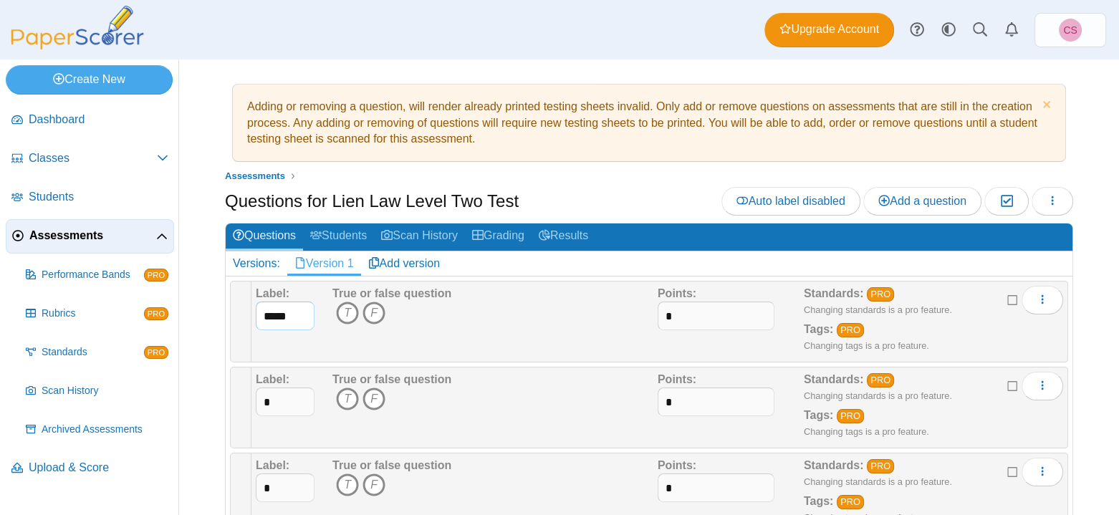
click at [301, 315] on input "*****" at bounding box center [285, 316] width 59 height 29
type input "*"
click at [479, 315] on div "True or false question T F" at bounding box center [493, 322] width 329 height 72
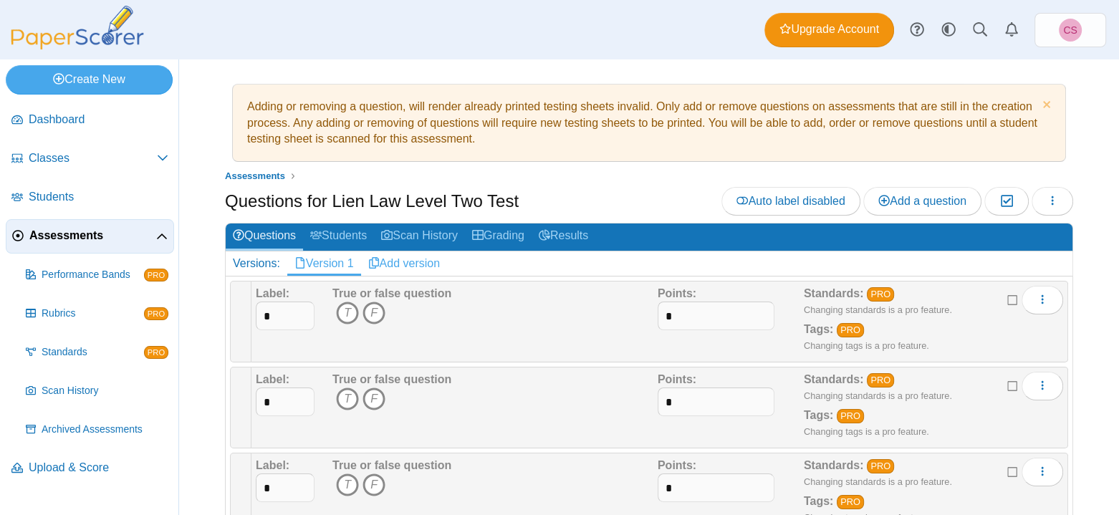
click at [386, 259] on link "Add version" at bounding box center [404, 264] width 87 height 24
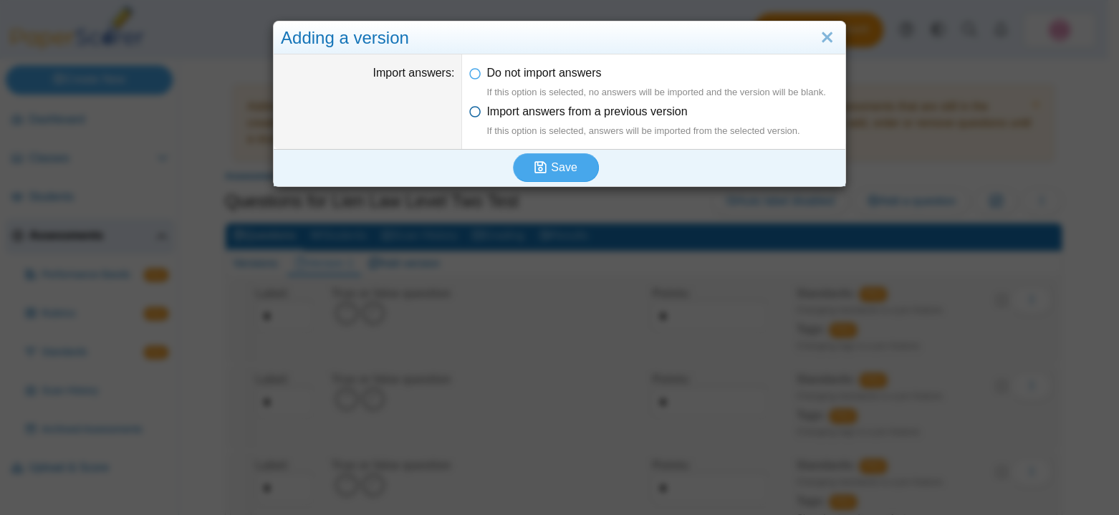
click at [565, 113] on span "Import answers from a previous version If this option is selected, answers will…" at bounding box center [643, 121] width 313 height 32
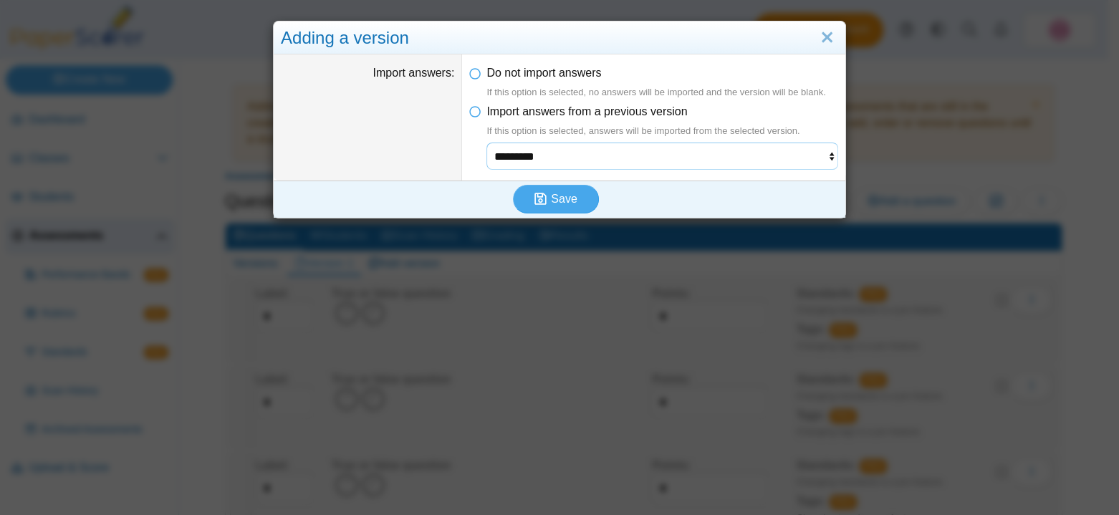
click at [560, 156] on select "*********" at bounding box center [663, 156] width 352 height 27
click at [581, 79] on span "Do not import answers If this option is selected, no answers will be imported a…" at bounding box center [656, 83] width 339 height 32
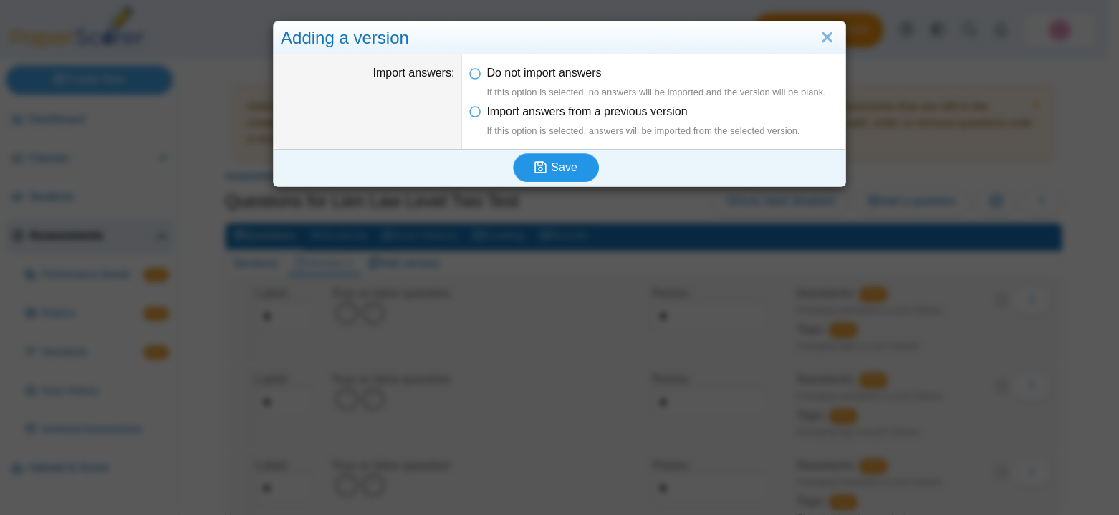
click at [567, 171] on span "Save" at bounding box center [564, 167] width 26 height 12
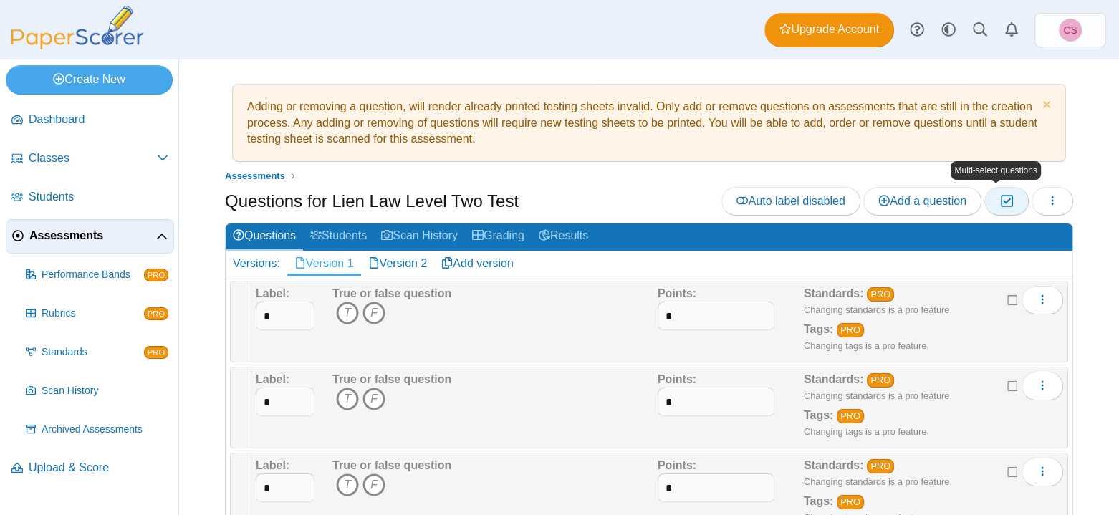
click at [1000, 204] on icon "button" at bounding box center [1007, 201] width 14 height 12
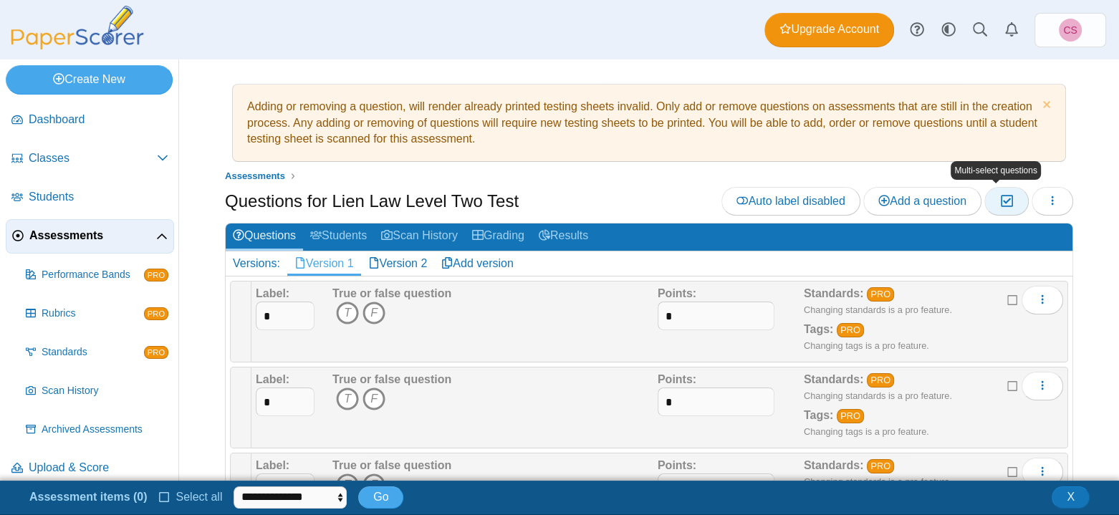
click at [1000, 204] on icon "button" at bounding box center [1007, 201] width 14 height 12
click at [308, 501] on select "**********" at bounding box center [290, 497] width 113 height 21
drag, startPoint x: 308, startPoint y: 501, endPoint x: 290, endPoint y: 501, distance: 17.9
click at [308, 501] on select "**********" at bounding box center [290, 497] width 113 height 21
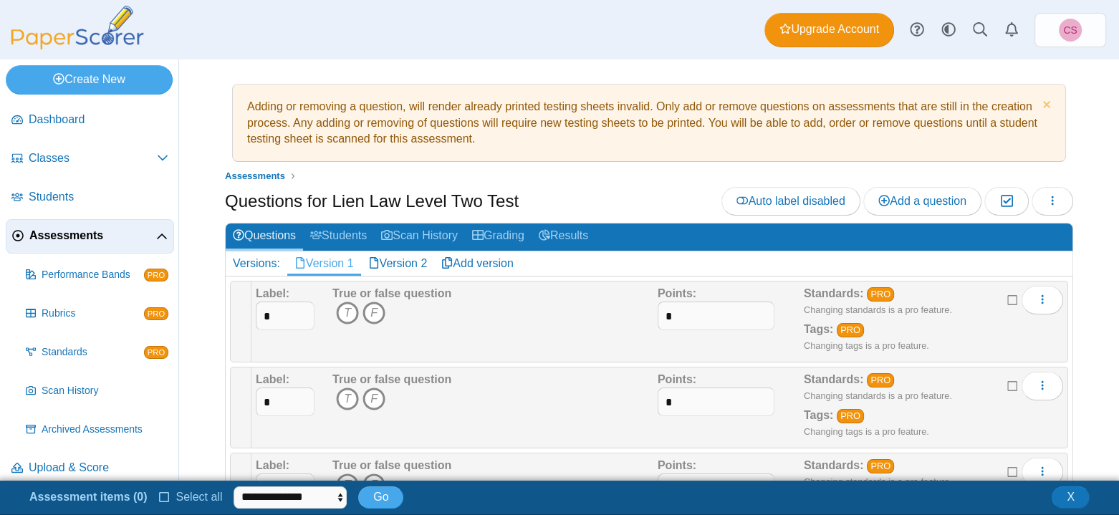
click at [161, 499] on icon at bounding box center [164, 496] width 11 height 10
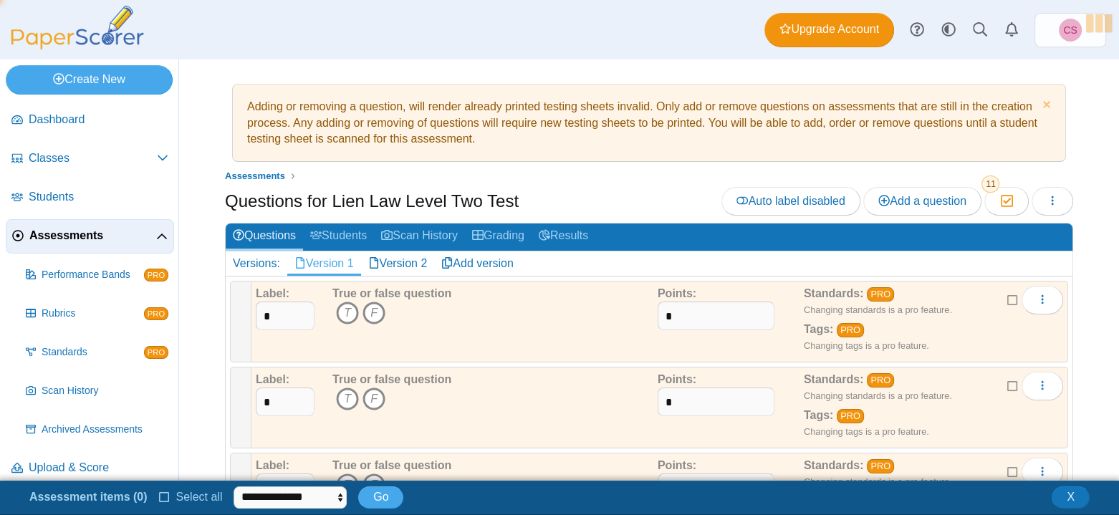
scroll to position [3, 0]
click at [272, 498] on select "**********" at bounding box center [306, 497] width 133 height 21
click at [165, 497] on icon at bounding box center [170, 496] width 11 height 10
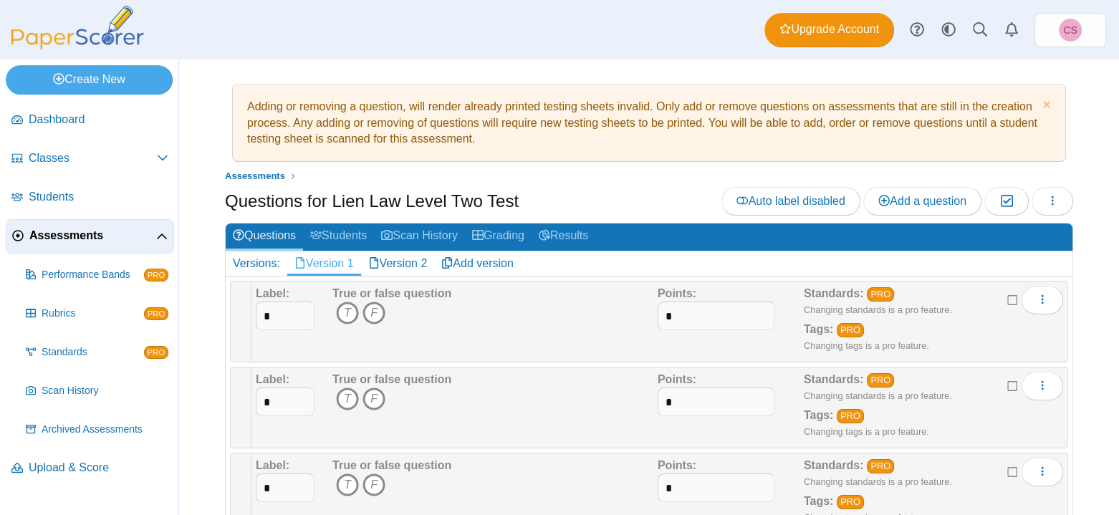
click at [426, 49] on div "Dashboard Classes Archived classes Students Assessments" at bounding box center [559, 29] width 1119 height 59
click at [50, 475] on link "Upload & Score" at bounding box center [90, 468] width 168 height 34
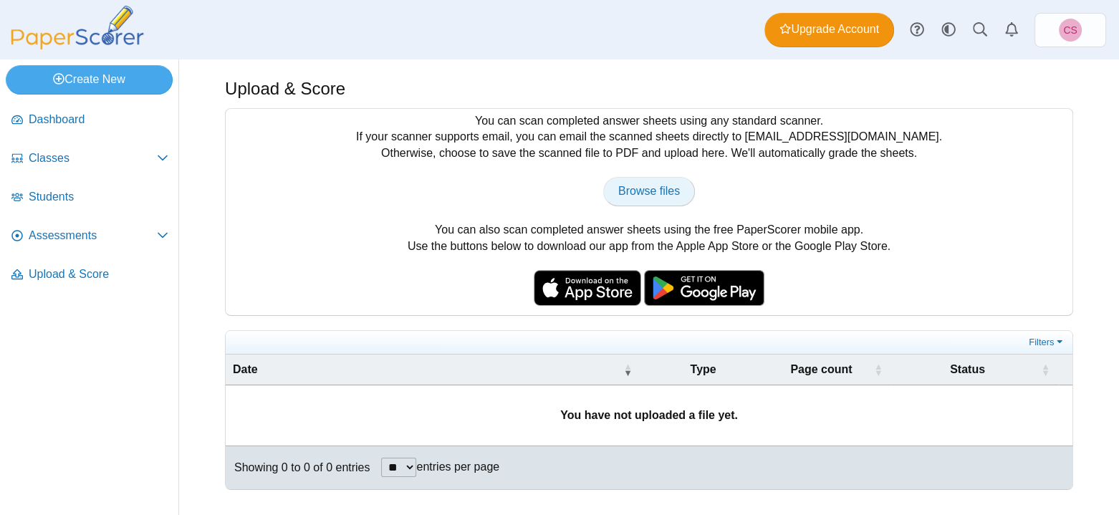
click at [642, 195] on span "Browse files" at bounding box center [649, 191] width 62 height 12
type input "**********"
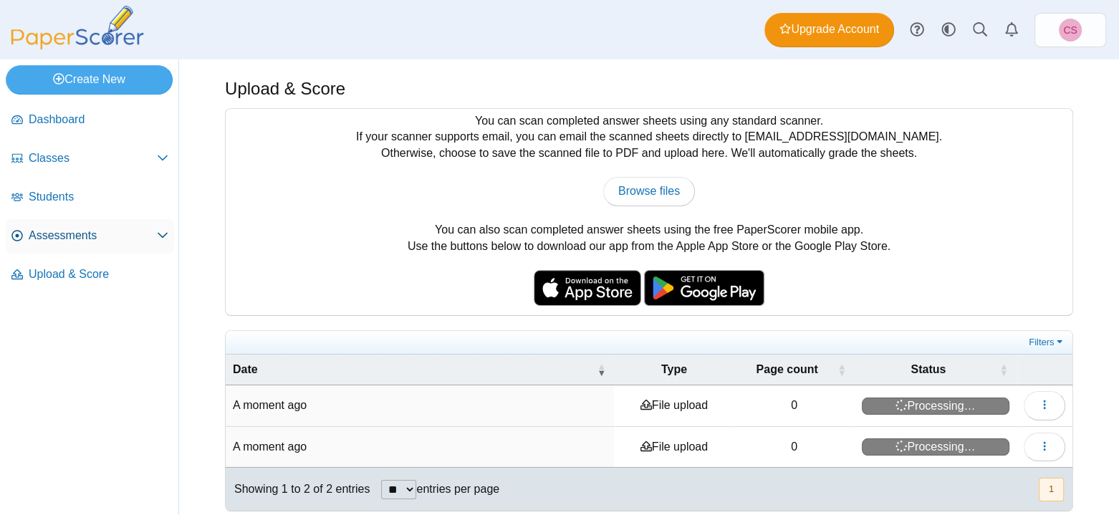
click at [165, 237] on icon at bounding box center [162, 234] width 11 height 11
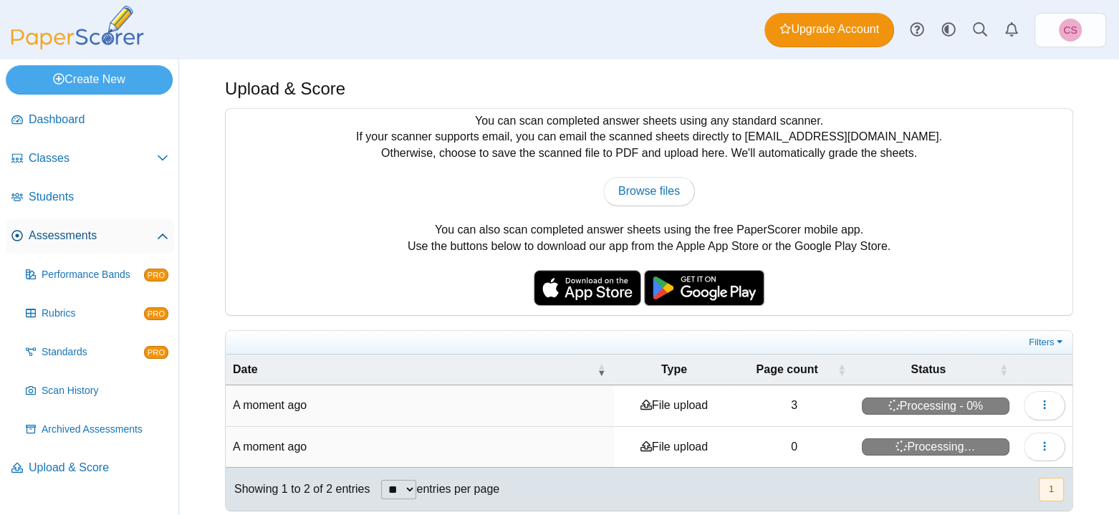
click at [159, 238] on icon at bounding box center [162, 236] width 11 height 11
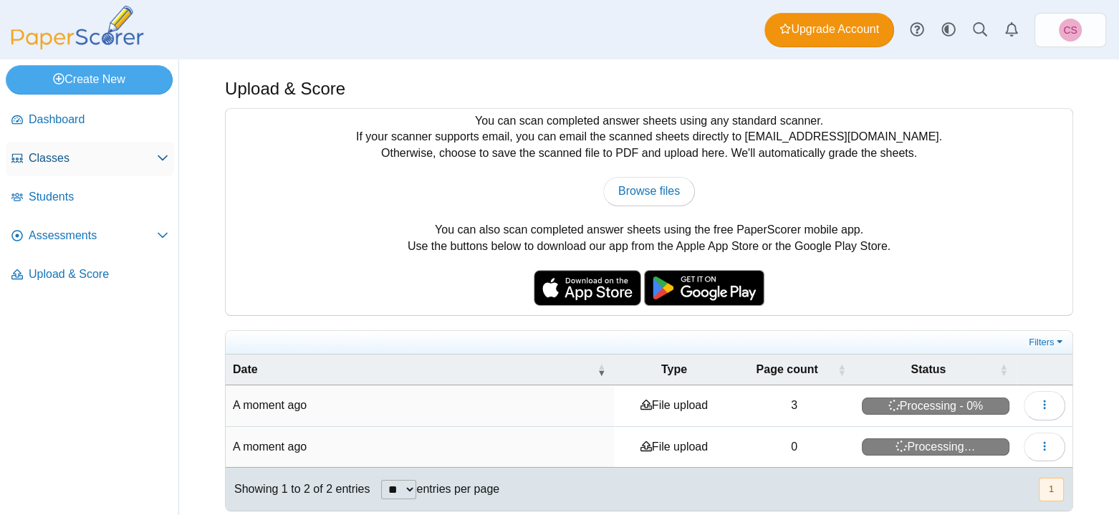
click at [164, 161] on icon at bounding box center [162, 157] width 11 height 11
click at [164, 161] on icon at bounding box center [162, 159] width 11 height 11
click at [158, 236] on icon at bounding box center [162, 234] width 11 height 11
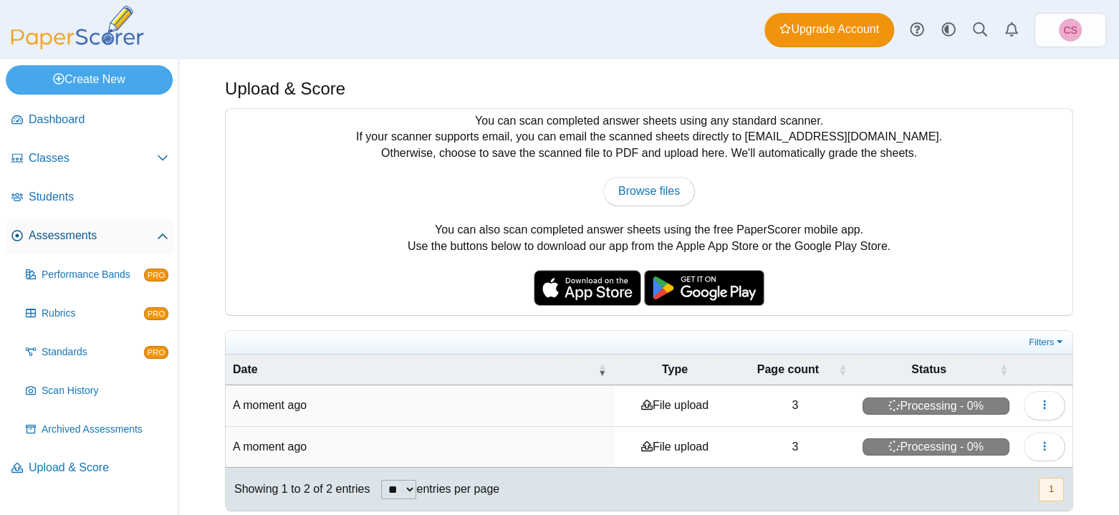
click at [166, 241] on span at bounding box center [162, 236] width 11 height 16
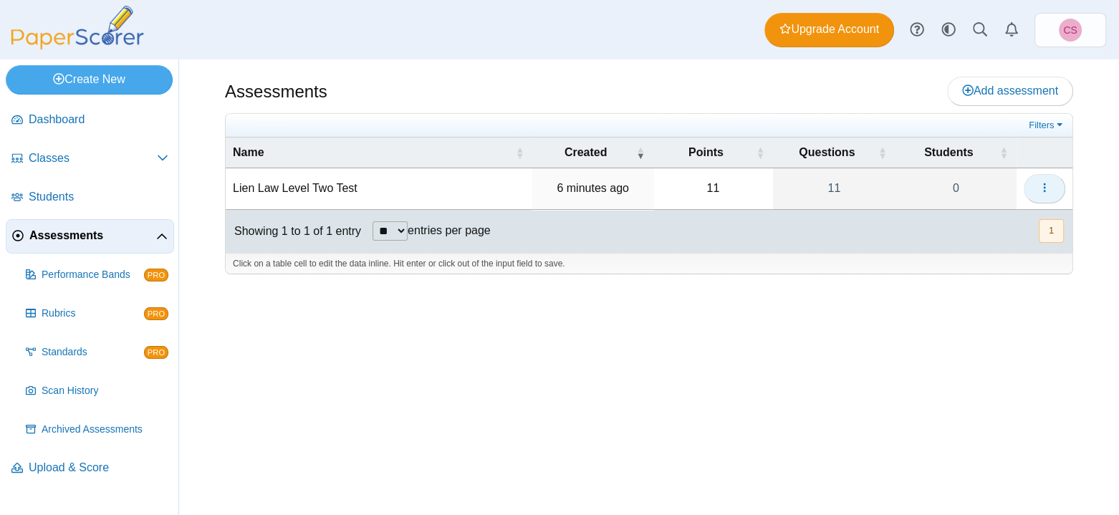
click at [1032, 191] on button "button" at bounding box center [1045, 188] width 42 height 29
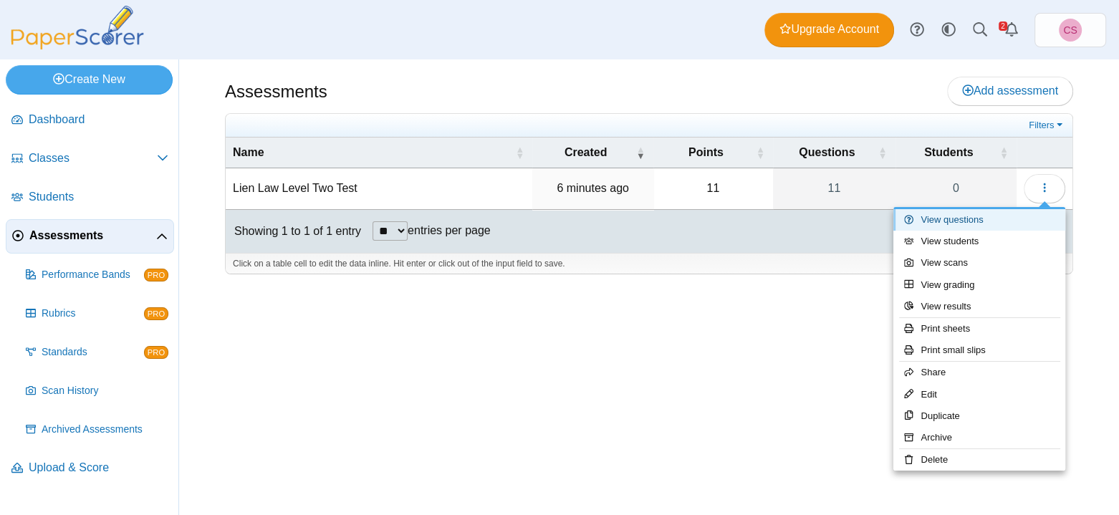
click at [983, 221] on link "View questions" at bounding box center [980, 219] width 172 height 21
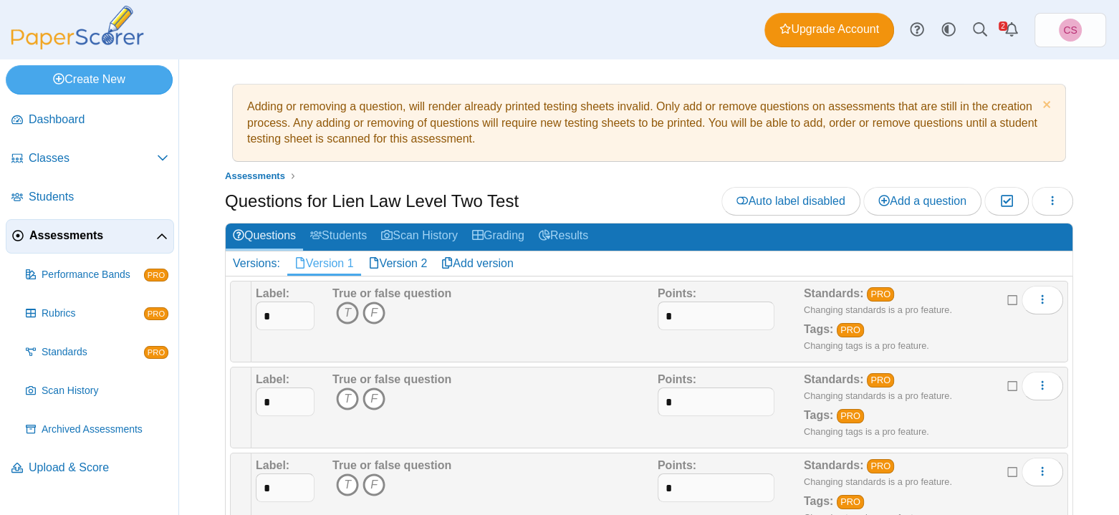
click at [343, 306] on icon "T" at bounding box center [347, 313] width 23 height 23
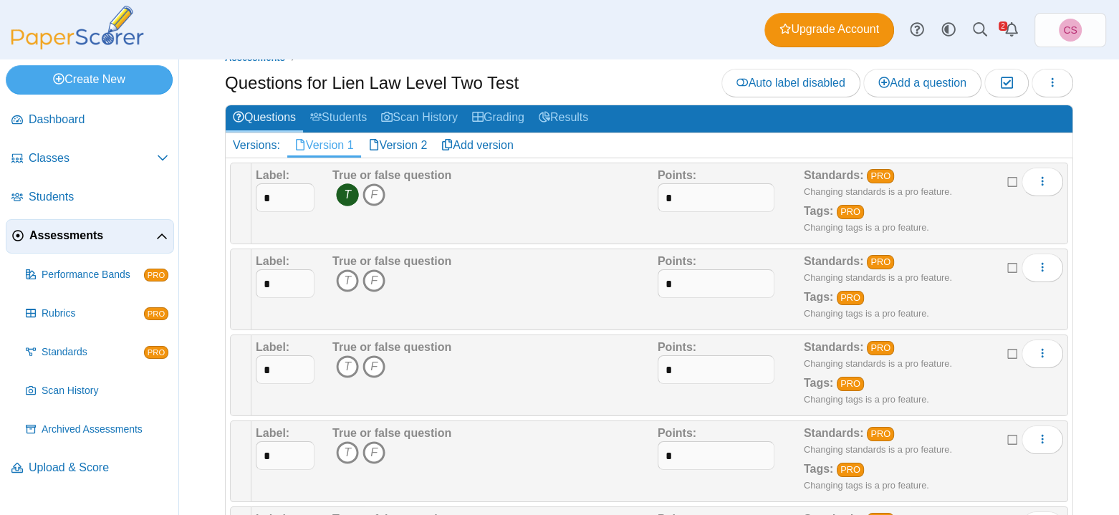
scroll to position [143, 0]
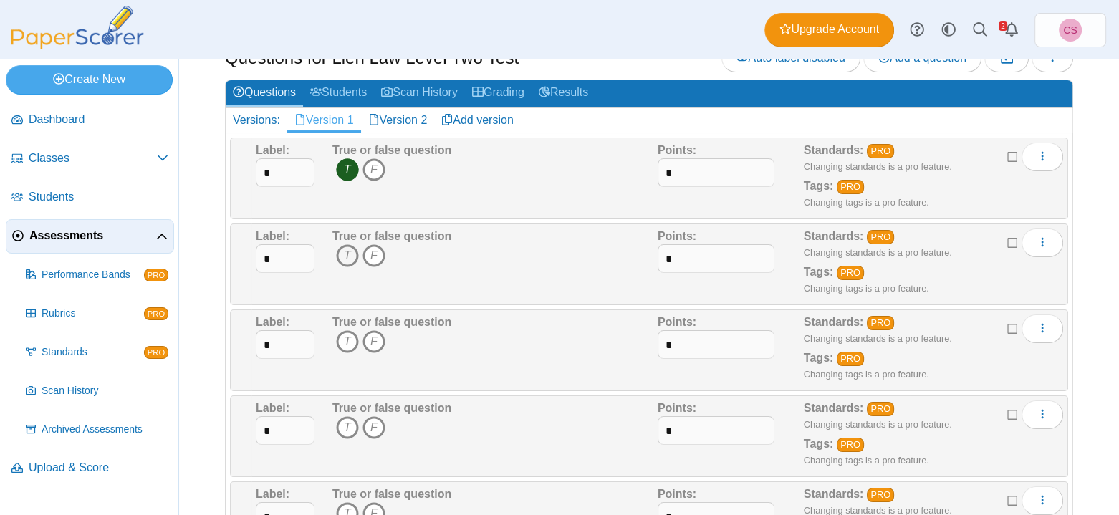
click at [349, 254] on icon "T" at bounding box center [347, 255] width 23 height 23
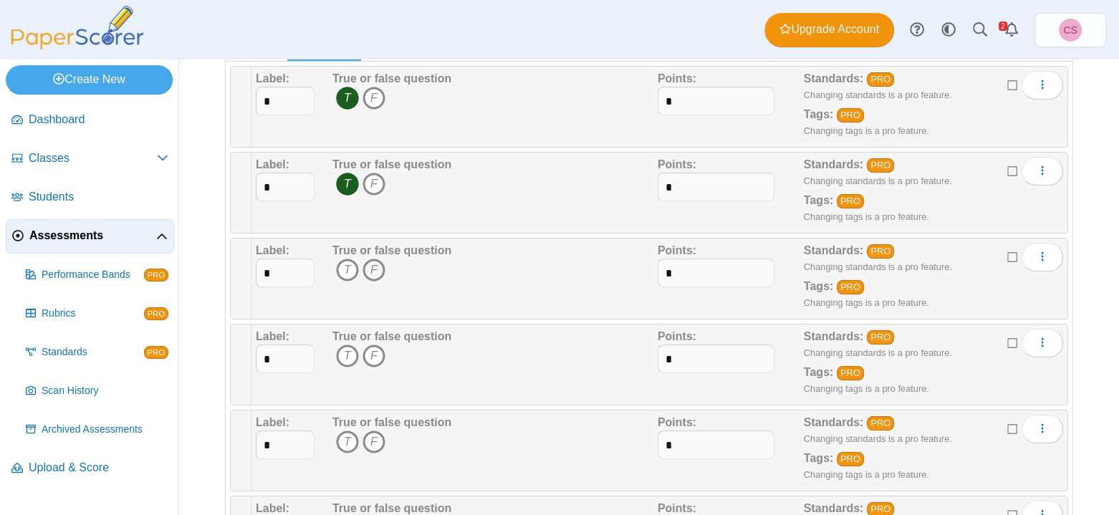
click at [378, 274] on icon "F" at bounding box center [374, 270] width 23 height 23
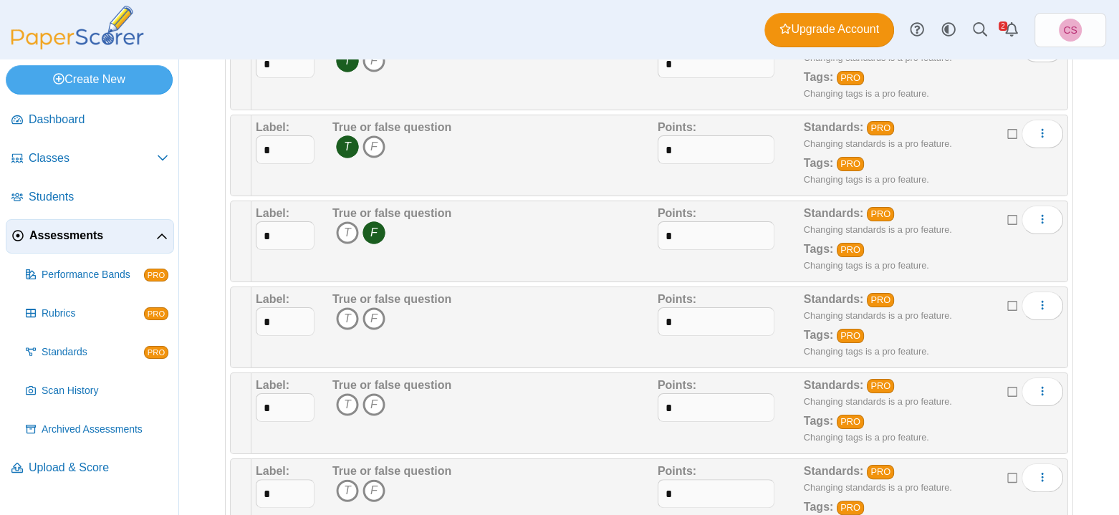
scroll to position [287, 0]
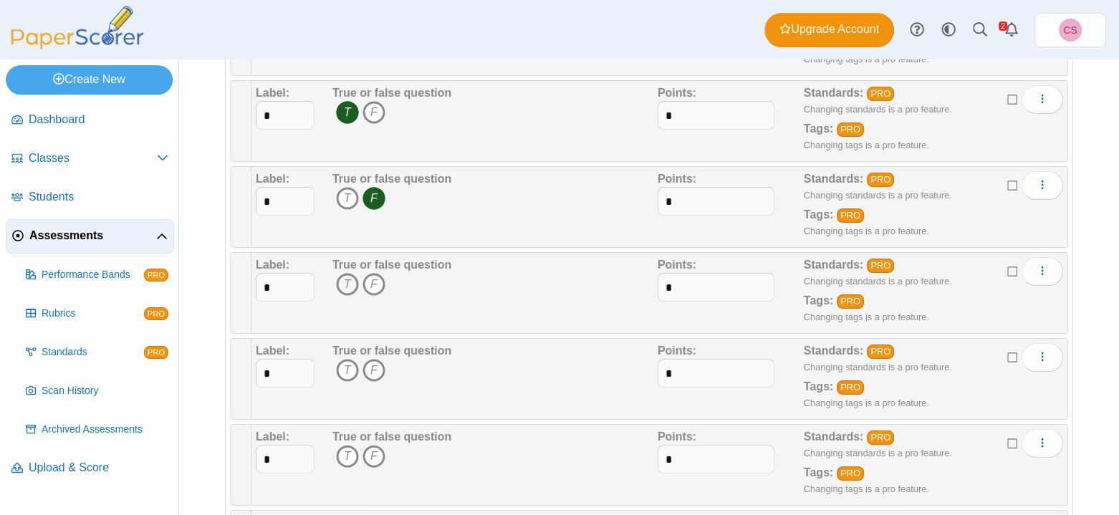
click at [347, 281] on icon "T" at bounding box center [347, 284] width 23 height 23
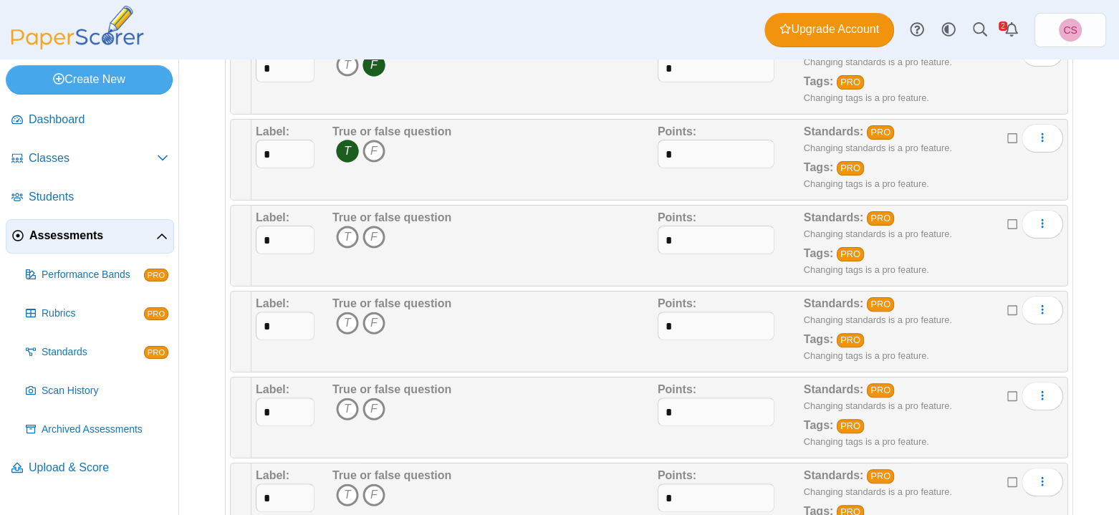
scroll to position [430, 0]
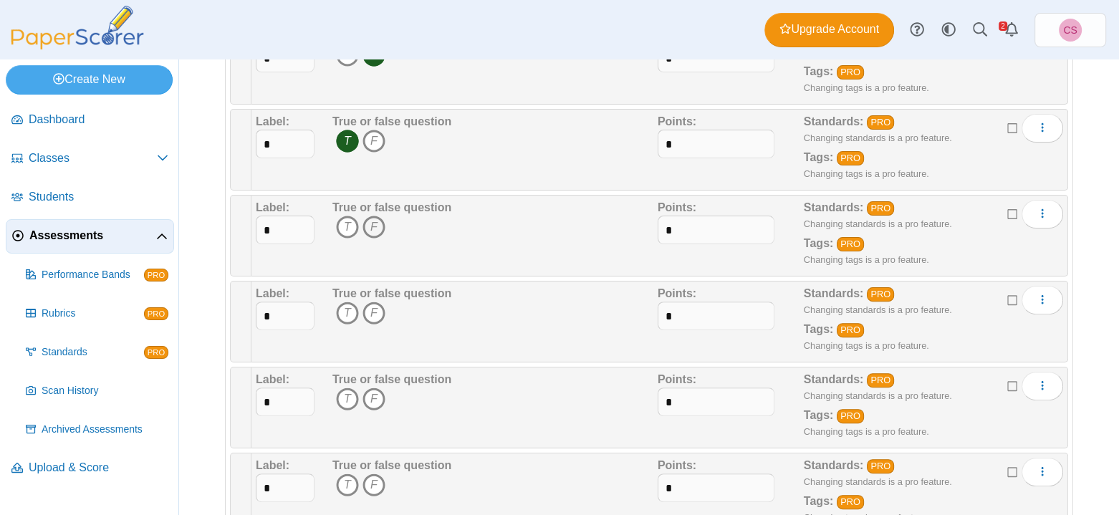
click at [373, 228] on icon "F" at bounding box center [374, 227] width 23 height 23
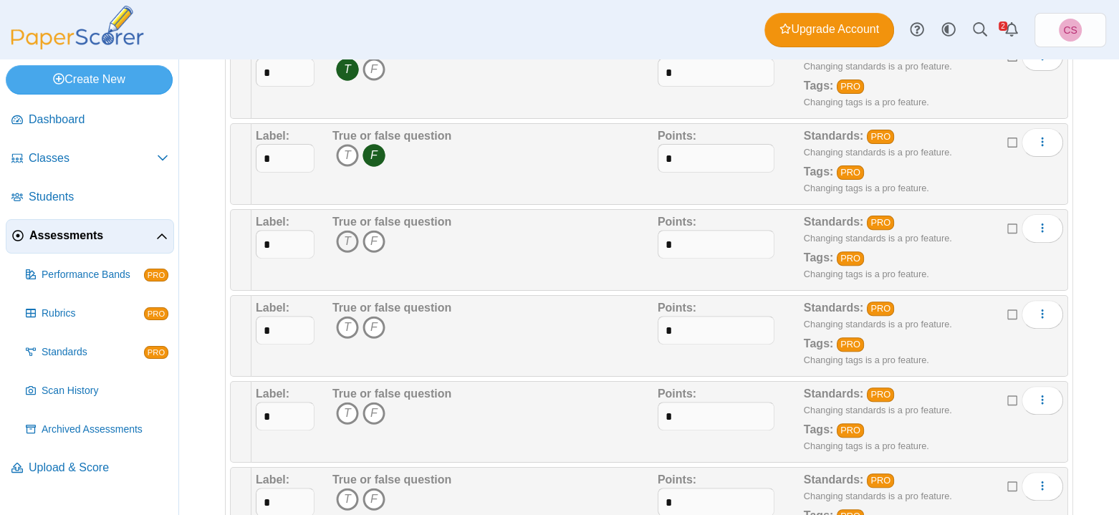
click at [345, 240] on icon "T" at bounding box center [347, 241] width 23 height 23
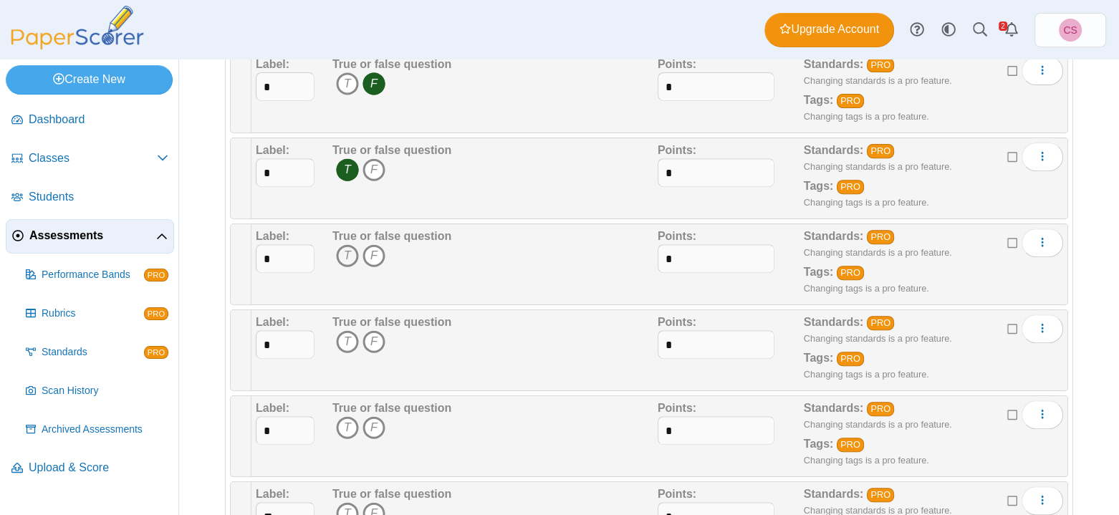
click at [345, 252] on icon "T" at bounding box center [347, 255] width 23 height 23
click at [348, 338] on icon "T" at bounding box center [347, 341] width 23 height 23
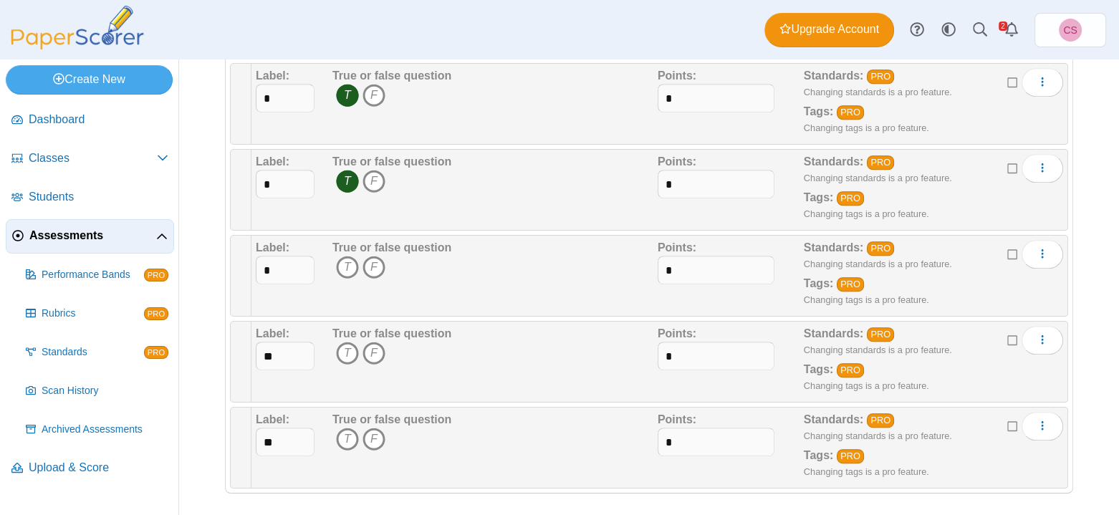
scroll to position [735, 0]
click at [345, 265] on icon "T" at bounding box center [347, 266] width 23 height 23
click at [378, 351] on icon "F" at bounding box center [374, 352] width 23 height 23
click at [341, 432] on icon "T" at bounding box center [347, 438] width 23 height 23
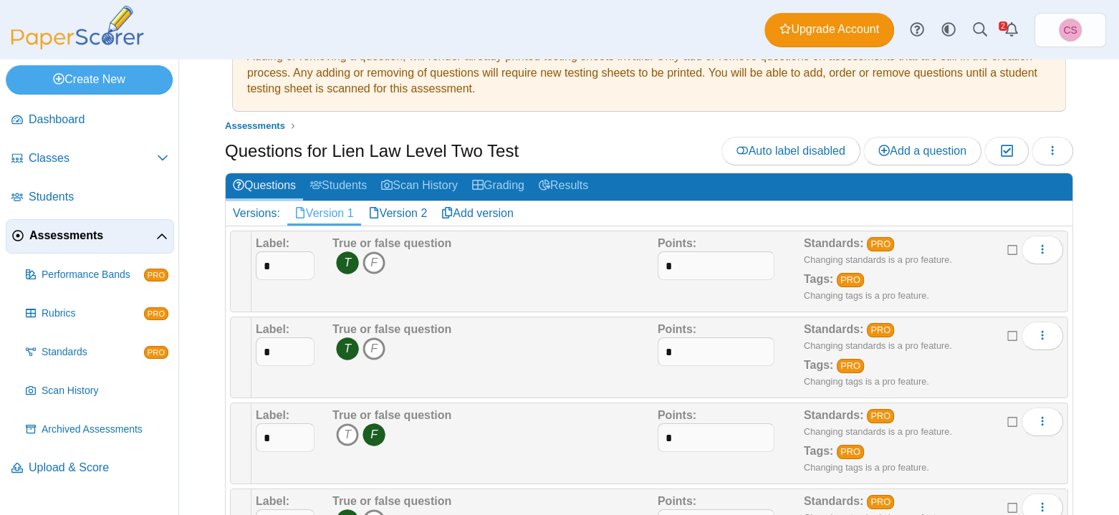
scroll to position [18, 0]
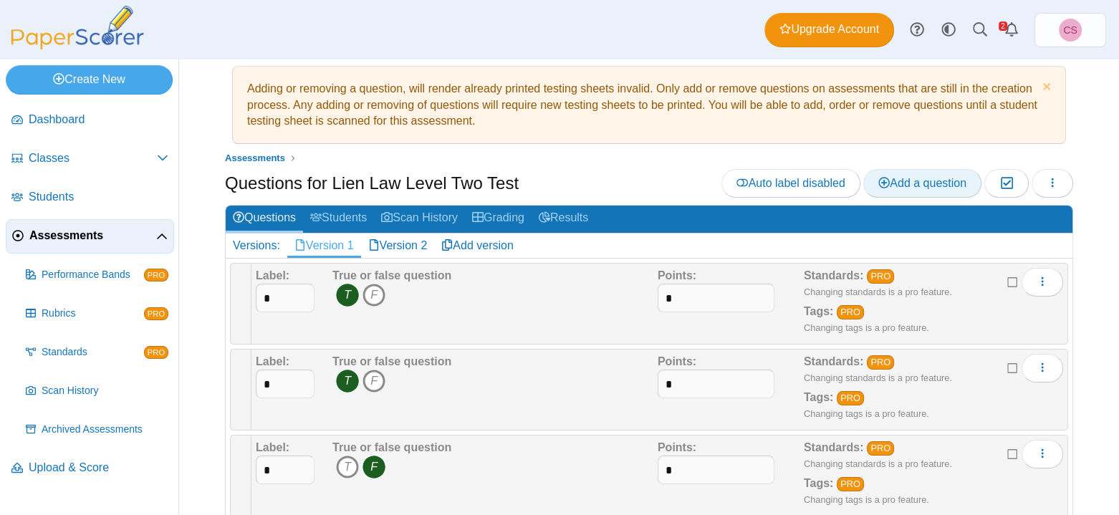
click at [906, 181] on span "Add a question" at bounding box center [923, 183] width 88 height 12
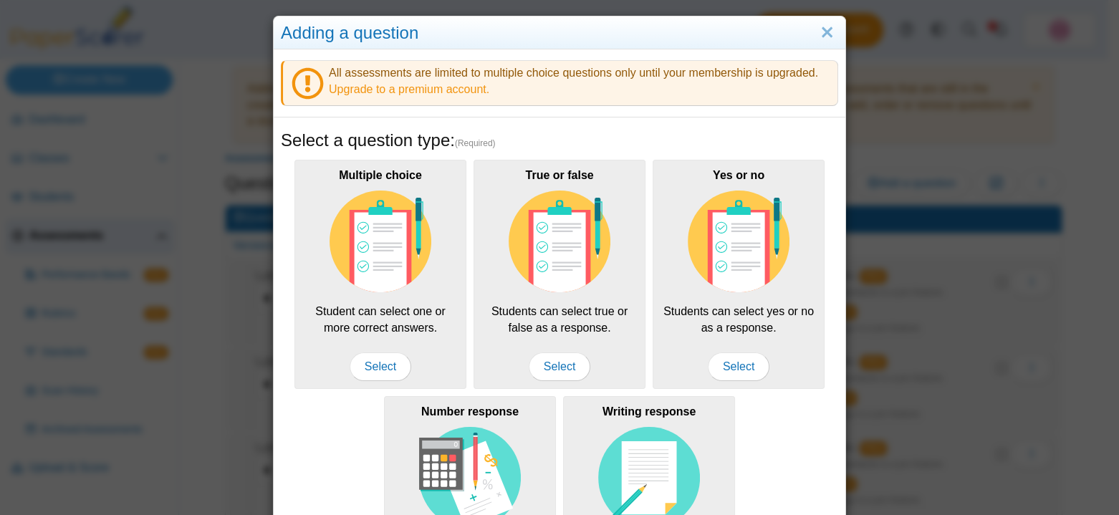
scroll to position [0, 0]
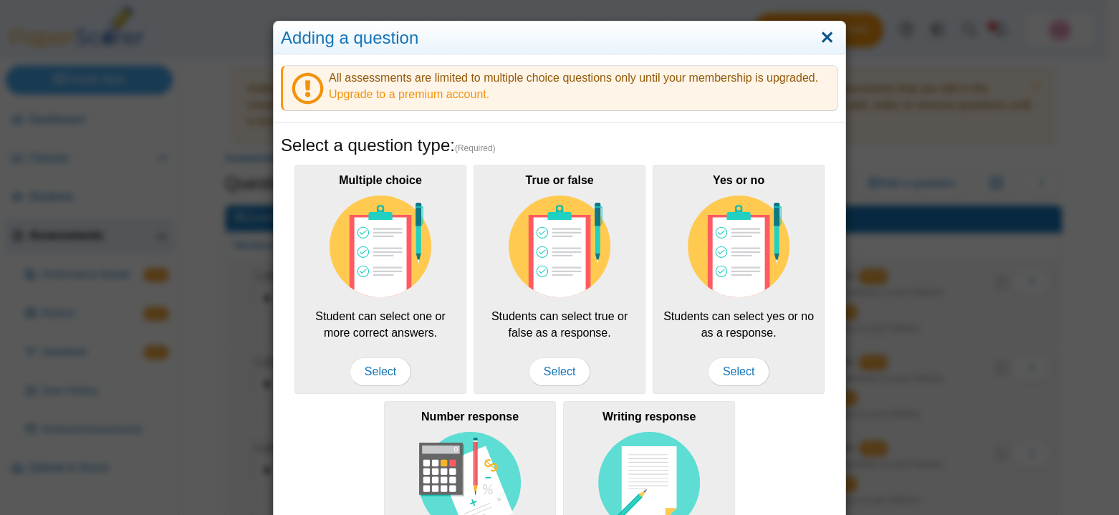
click at [820, 26] on link "Close" at bounding box center [827, 38] width 22 height 24
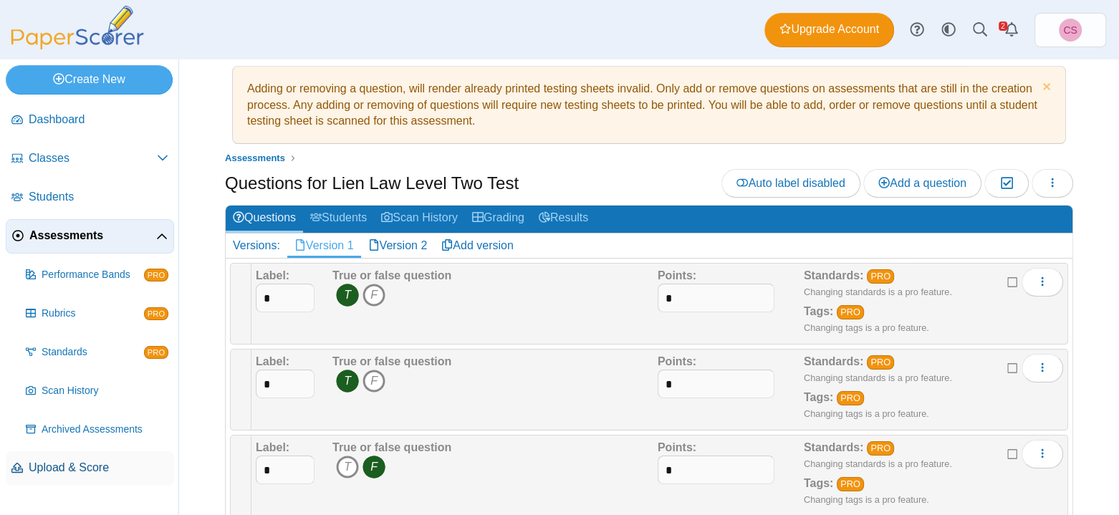
click at [75, 458] on link "Upload & Score" at bounding box center [90, 468] width 168 height 34
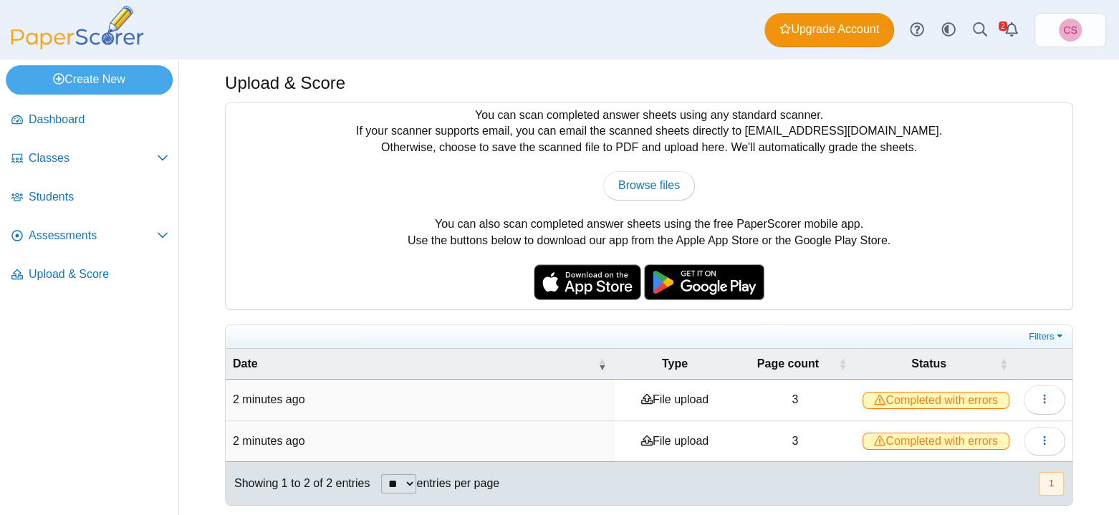
scroll to position [6, 0]
click at [1045, 396] on button "button" at bounding box center [1045, 399] width 42 height 29
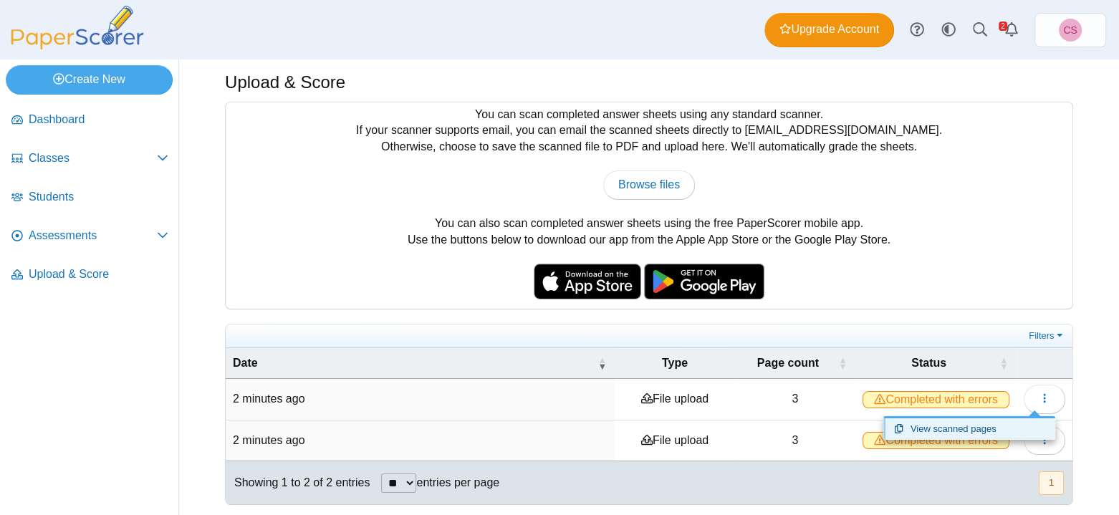
click at [995, 427] on link "View scanned pages" at bounding box center [970, 428] width 172 height 21
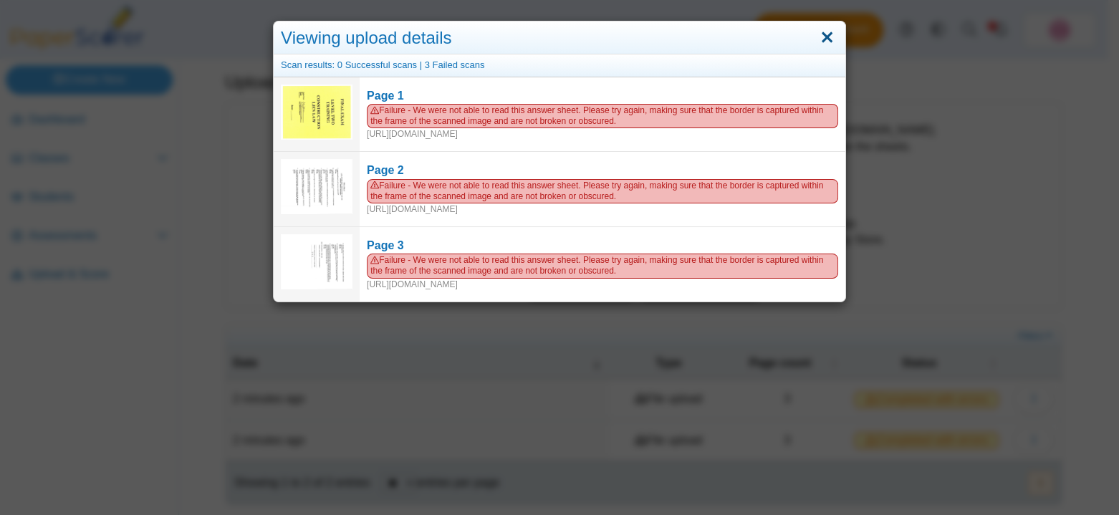
click at [816, 47] on link "Close" at bounding box center [827, 38] width 22 height 24
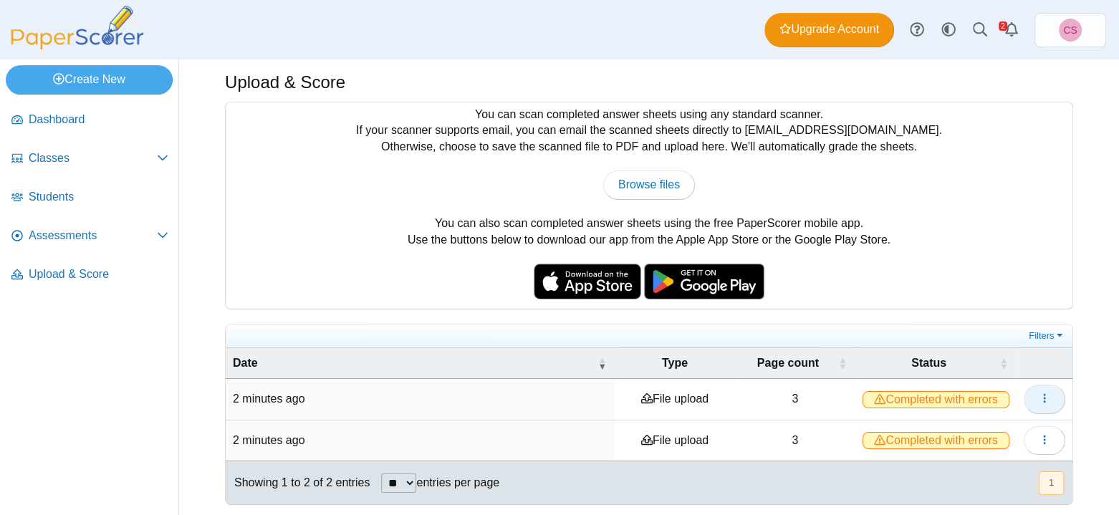
click at [1039, 393] on span "button" at bounding box center [1044, 399] width 11 height 12
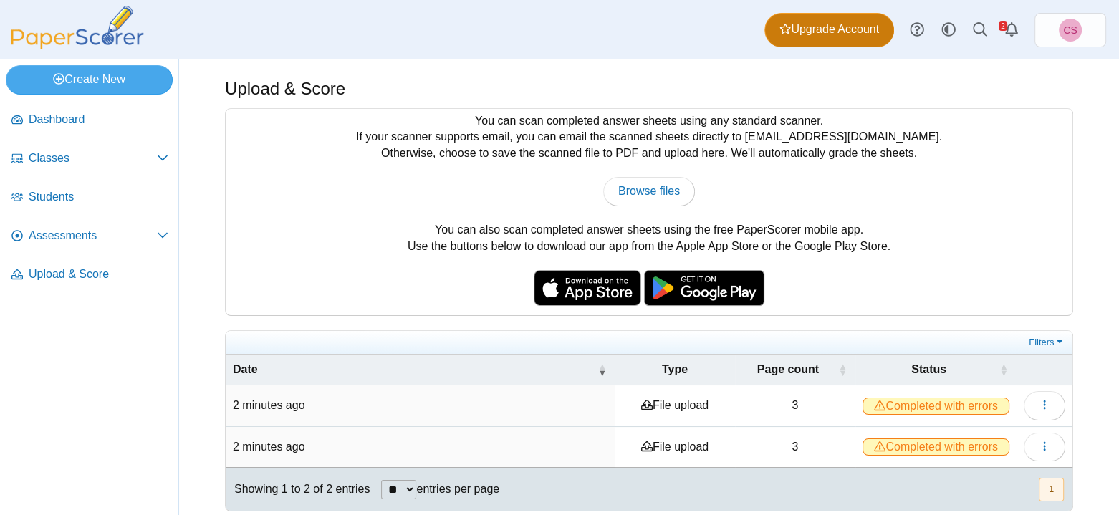
click at [794, 39] on link "Upgrade Account" at bounding box center [830, 30] width 130 height 34
